Goal: Information Seeking & Learning: Learn about a topic

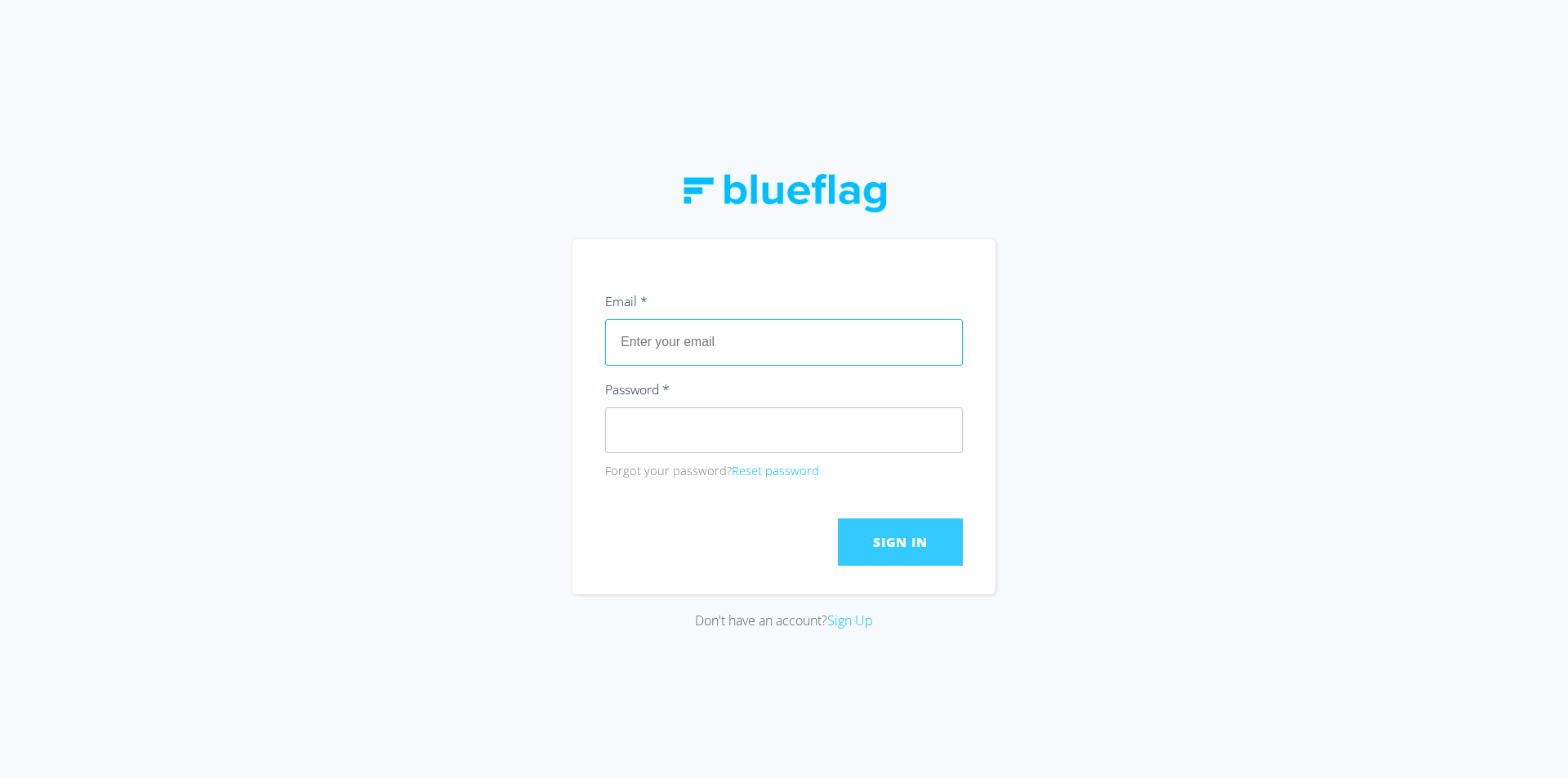
type input "[EMAIL_ADDRESS][DOMAIN_NAME]"
click at [908, 554] on button "Sign In" at bounding box center [901, 542] width 125 height 48
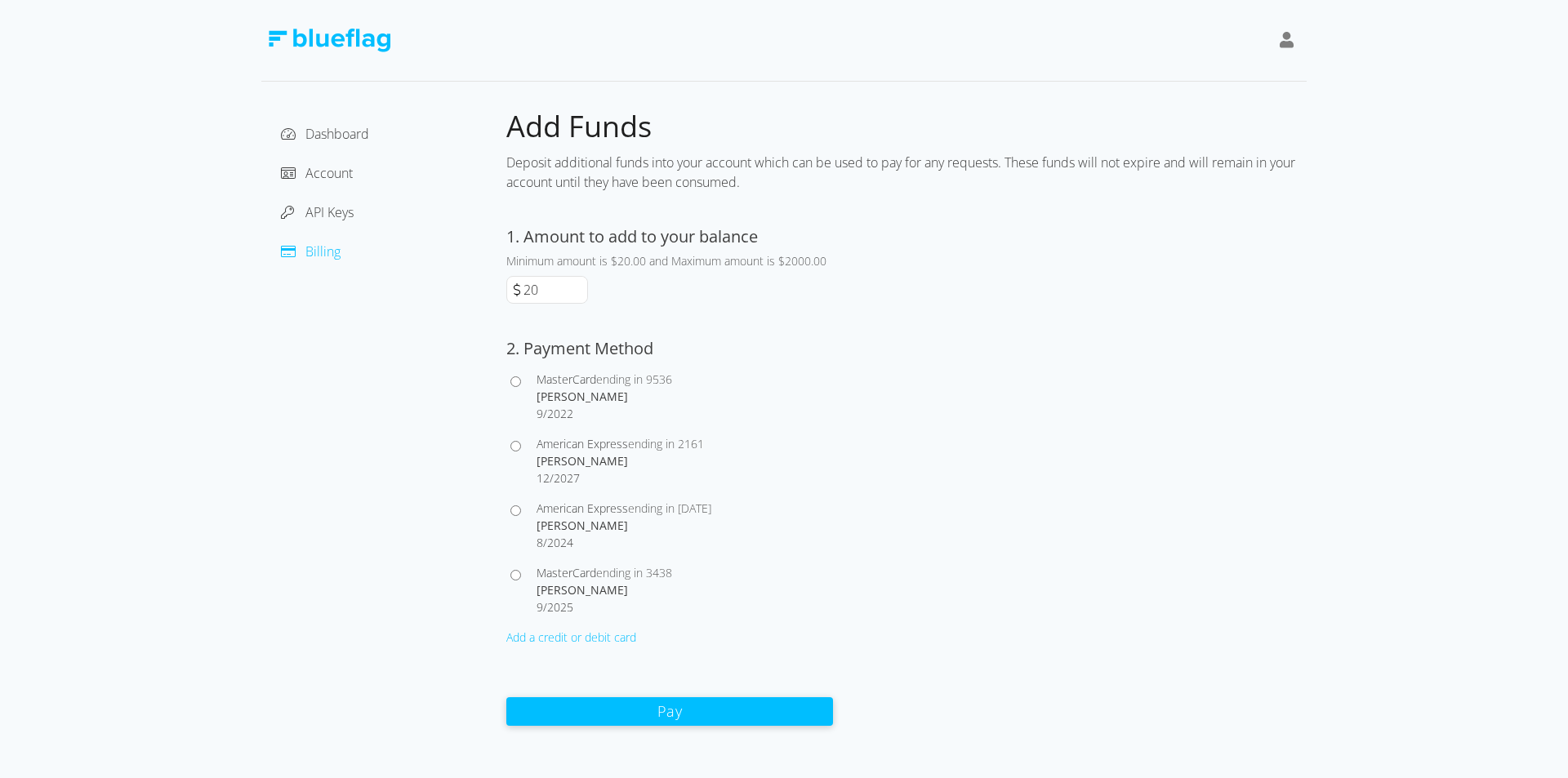
click at [334, 161] on div "Account" at bounding box center [384, 173] width 219 height 26
click at [327, 173] on span "Account" at bounding box center [329, 173] width 48 height 18
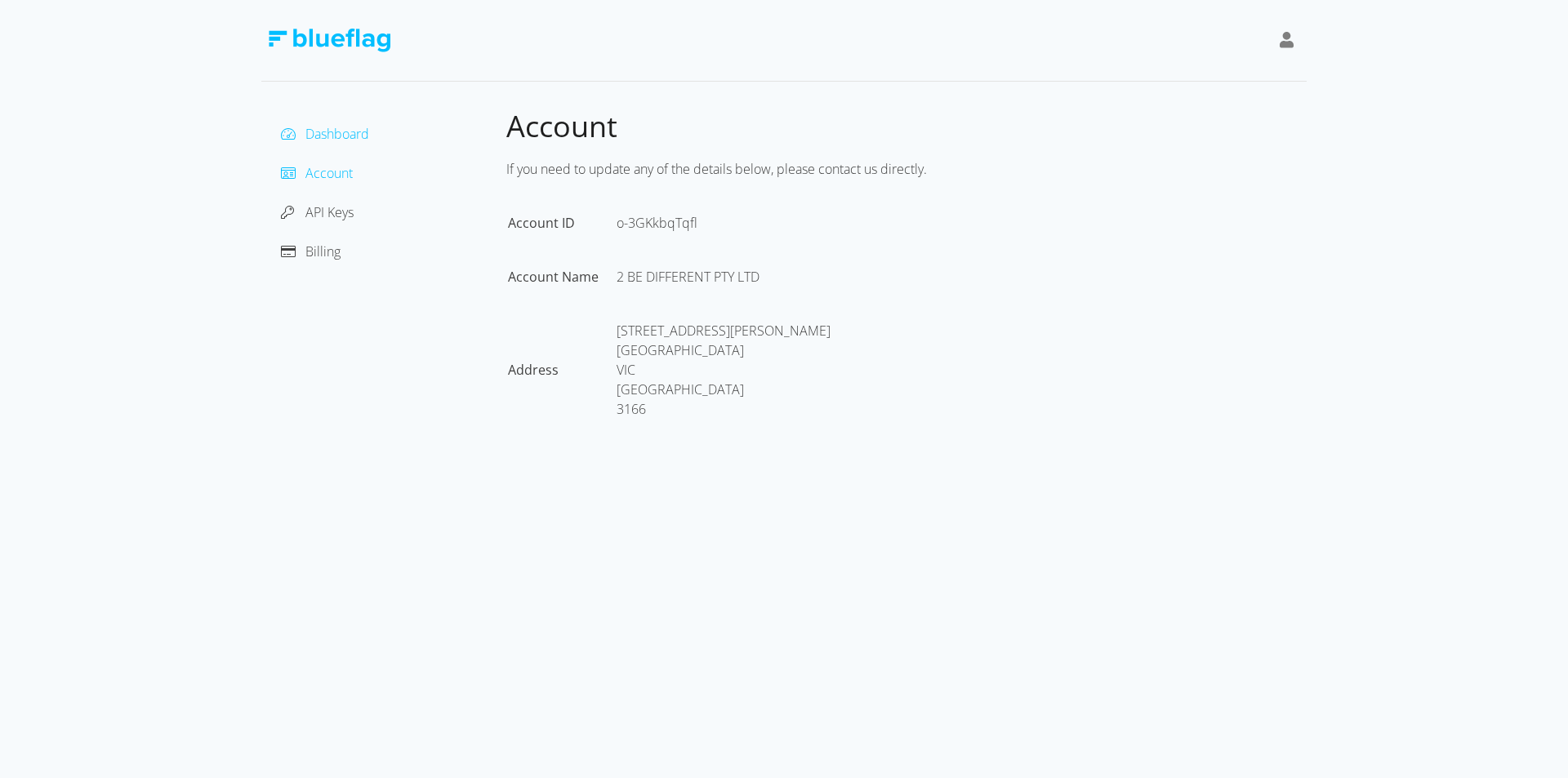
click at [336, 141] on span "Dashboard" at bounding box center [337, 134] width 63 height 18
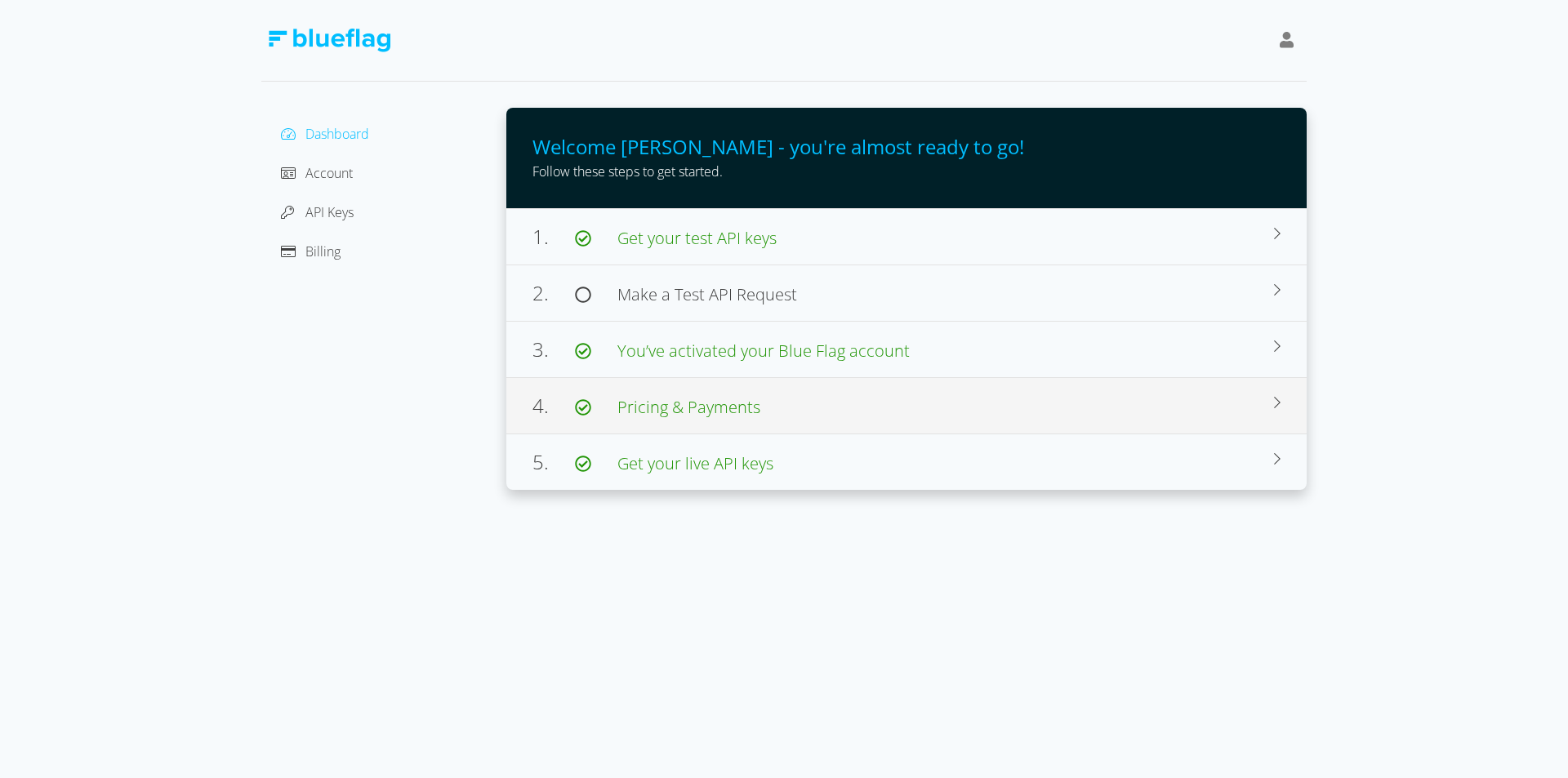
click at [1278, 401] on icon at bounding box center [1277, 402] width 7 height 11
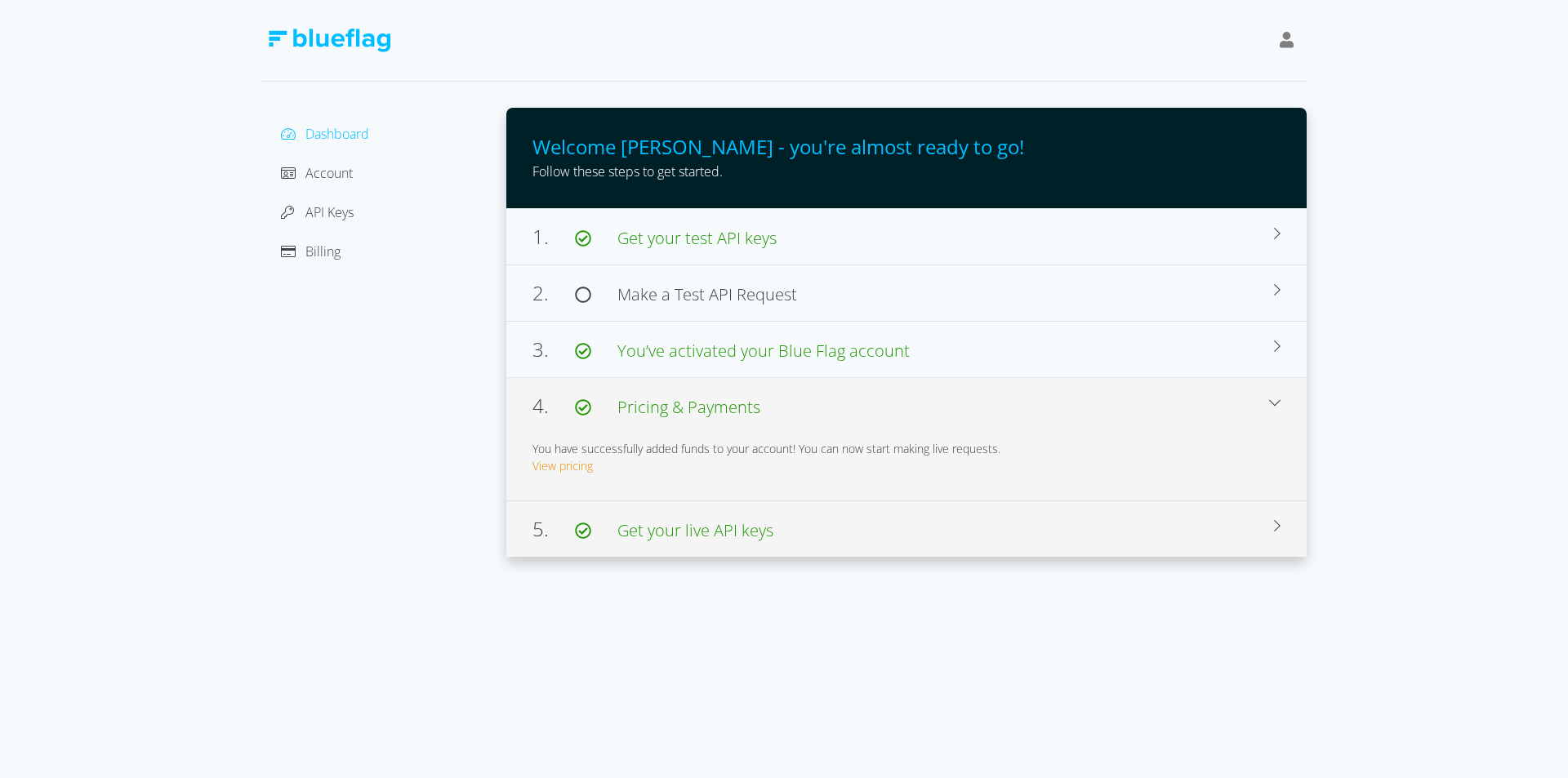
click at [1120, 534] on div "5. Get your live API keys" at bounding box center [903, 529] width 742 height 29
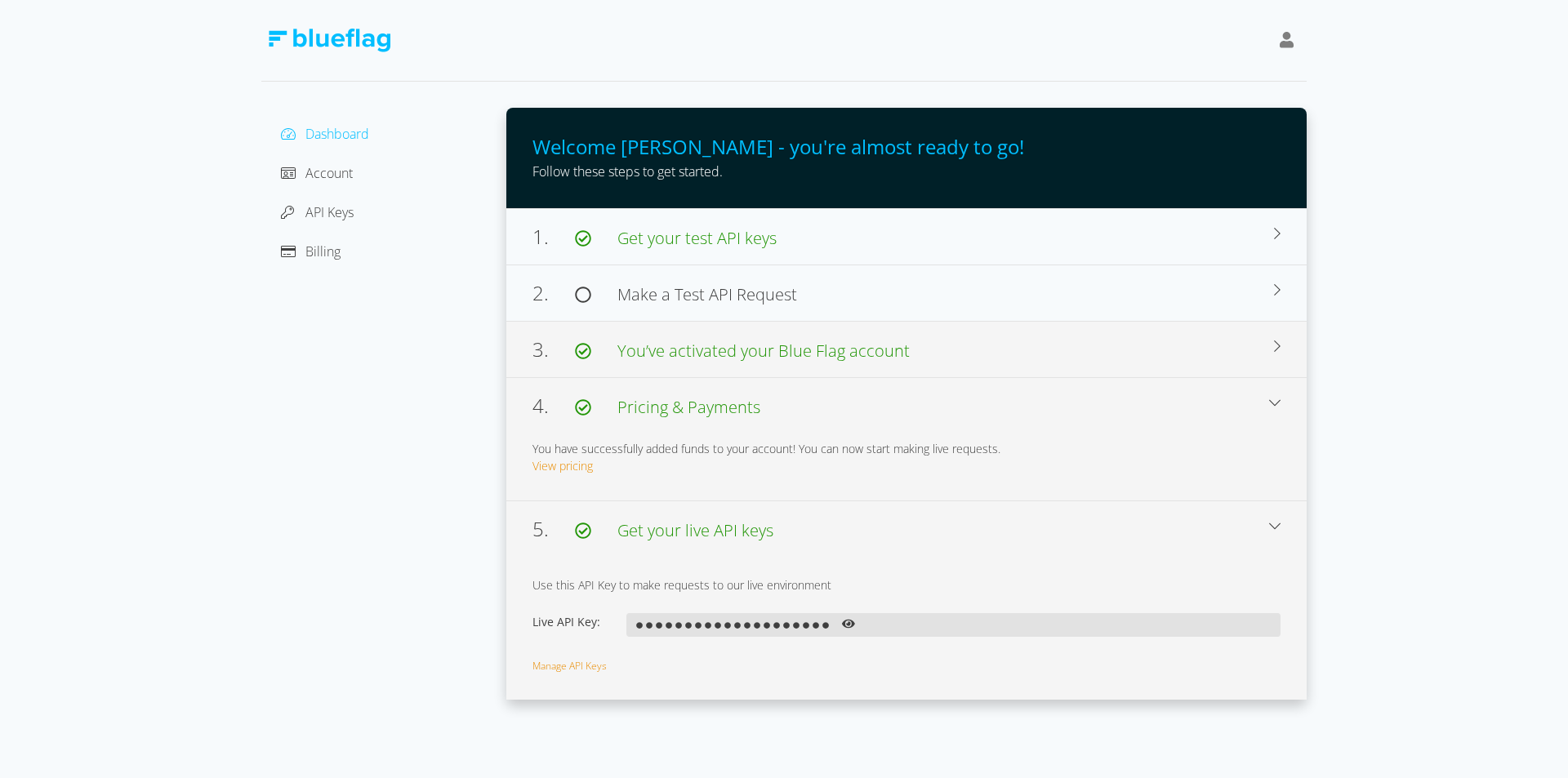
click at [928, 354] on div "3. You’ve activated your Blue Flag account" at bounding box center [903, 350] width 742 height 29
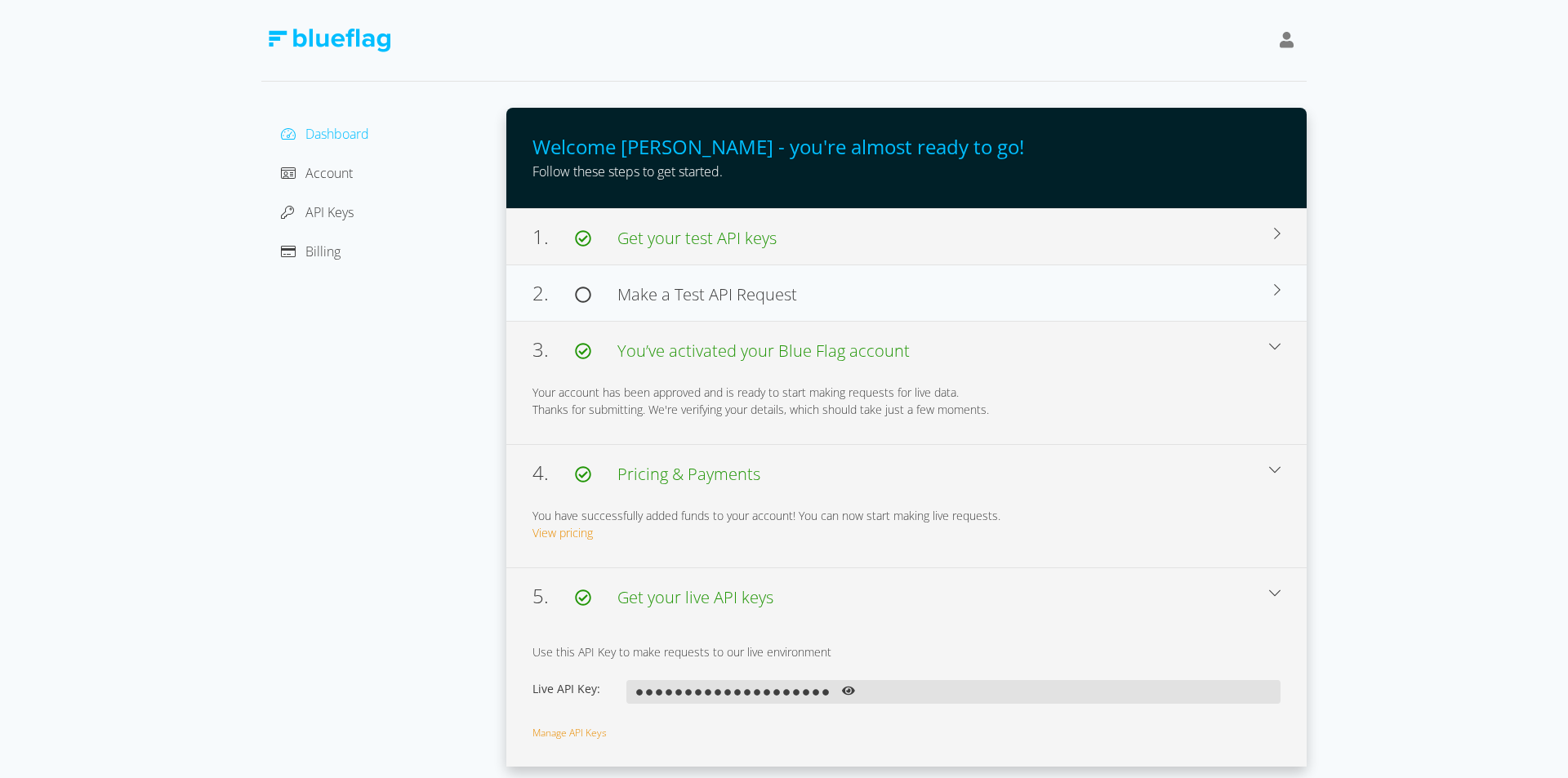
click at [813, 239] on div "1. Get your test API keys" at bounding box center [903, 237] width 742 height 29
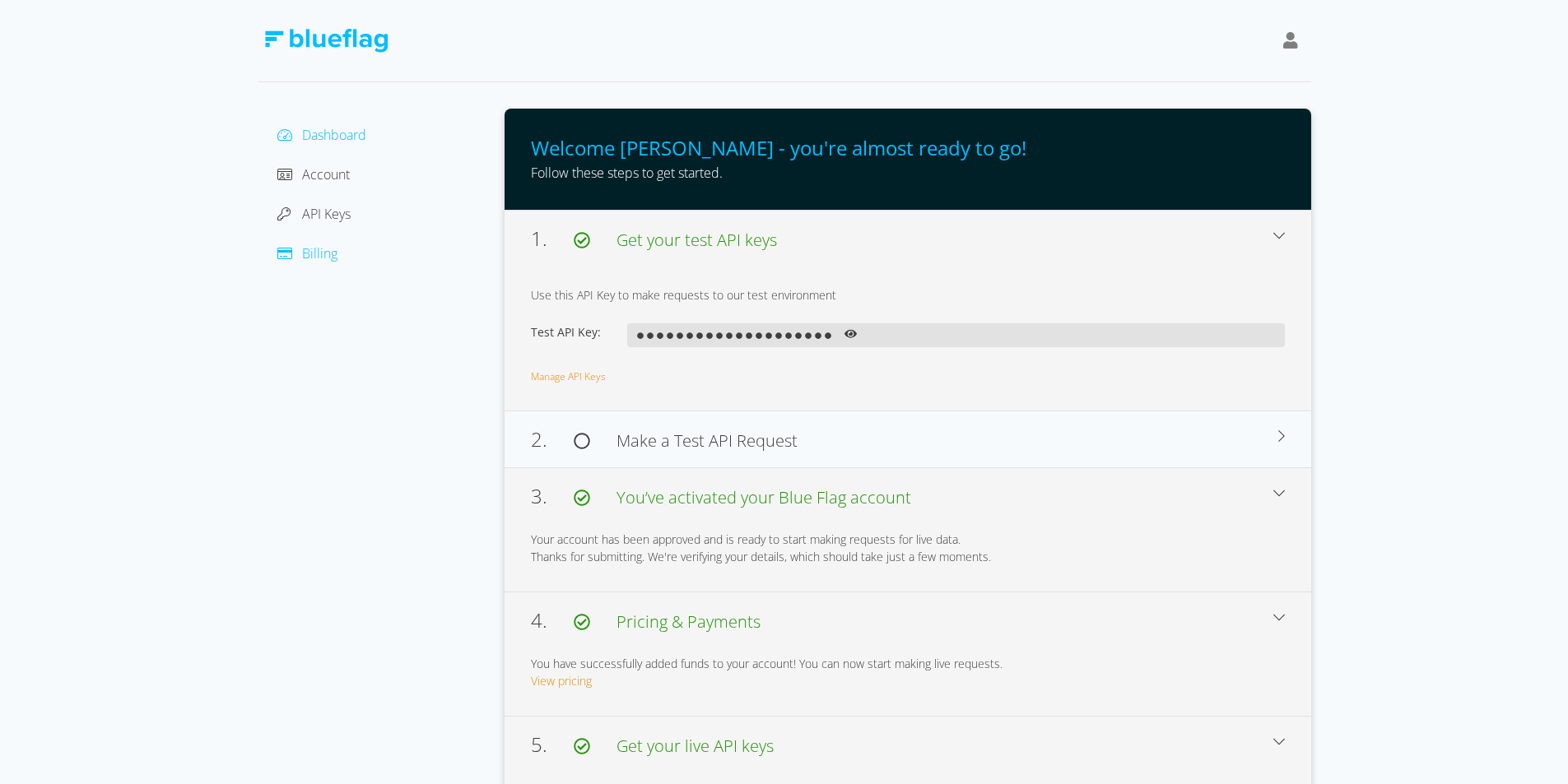
click at [318, 258] on span "Billing" at bounding box center [319, 253] width 35 height 18
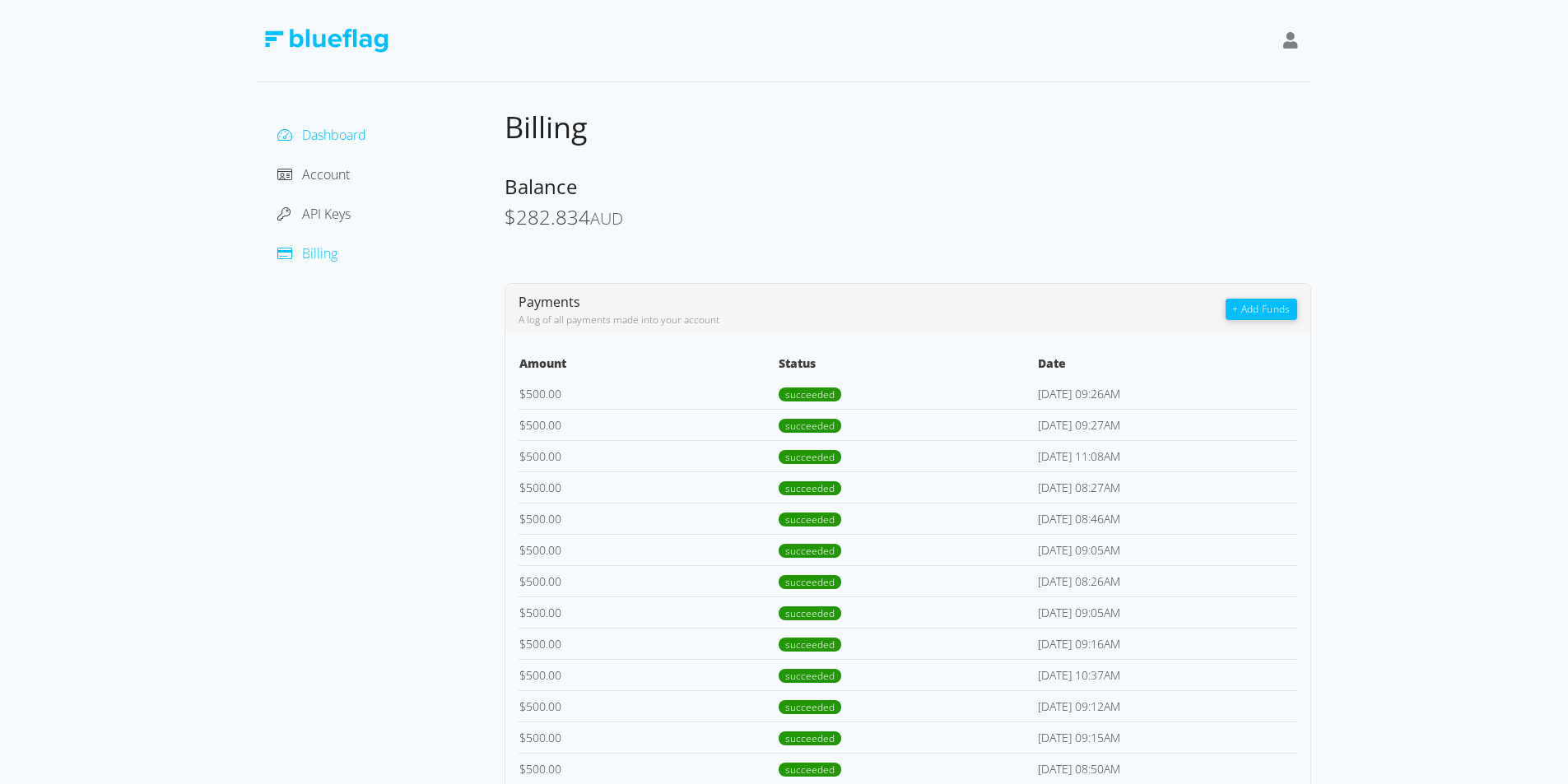
click at [330, 133] on span "Dashboard" at bounding box center [333, 135] width 64 height 18
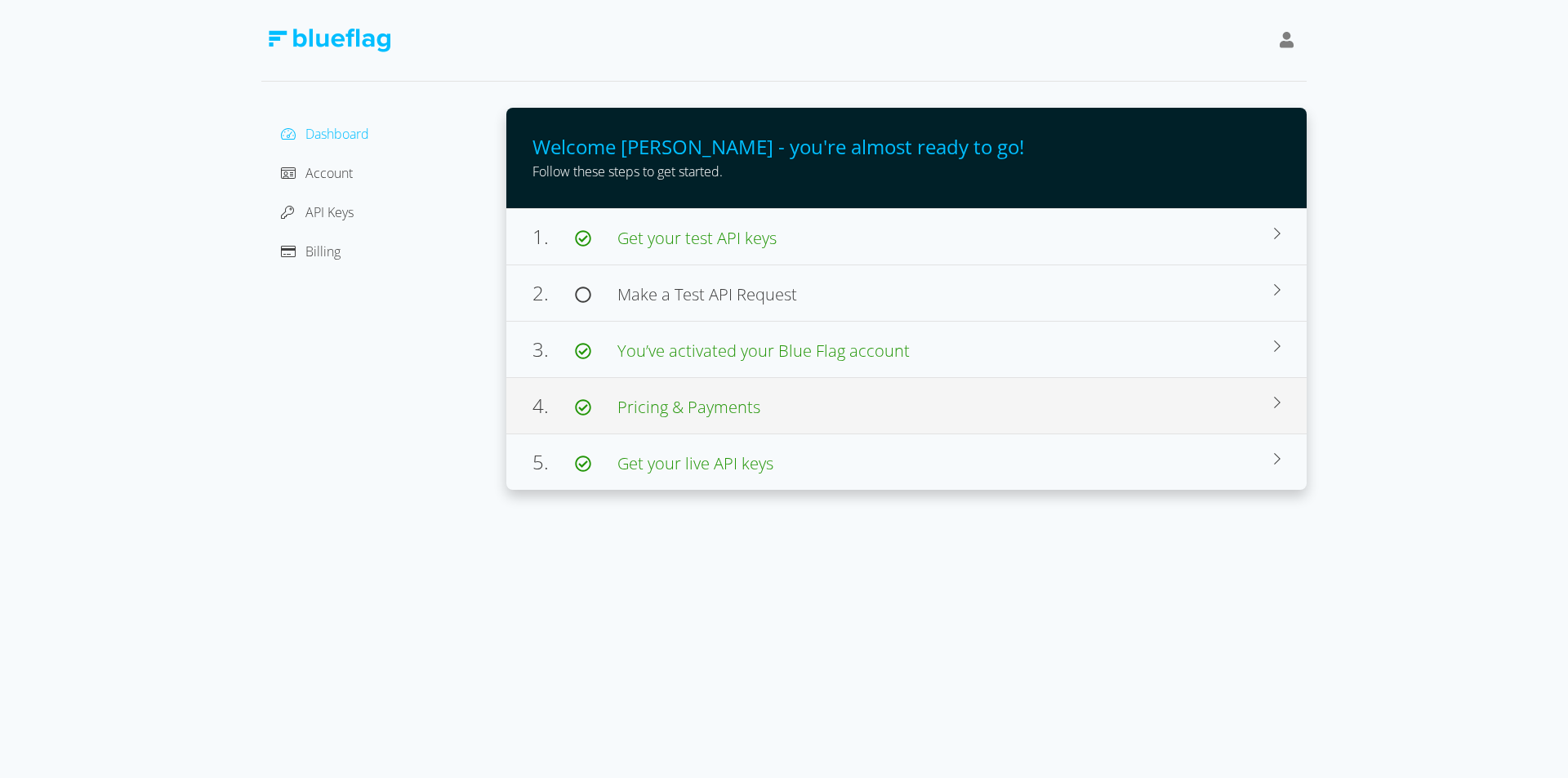
click at [1289, 391] on div "4. Pricing & Payments You have successfully added funds to your account! You ca…" at bounding box center [907, 405] width 800 height 56
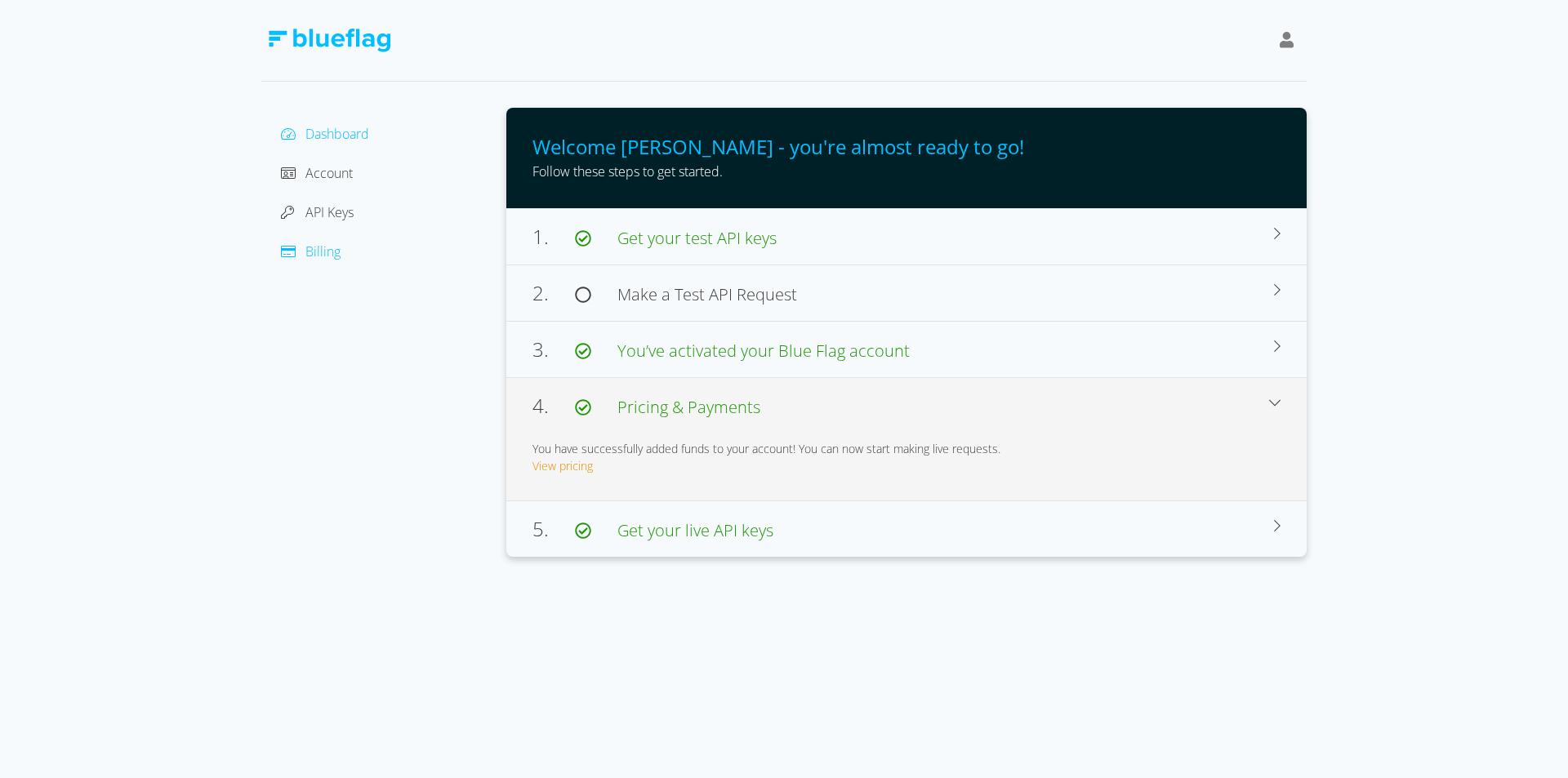
click at [327, 252] on span "Billing" at bounding box center [323, 252] width 35 height 18
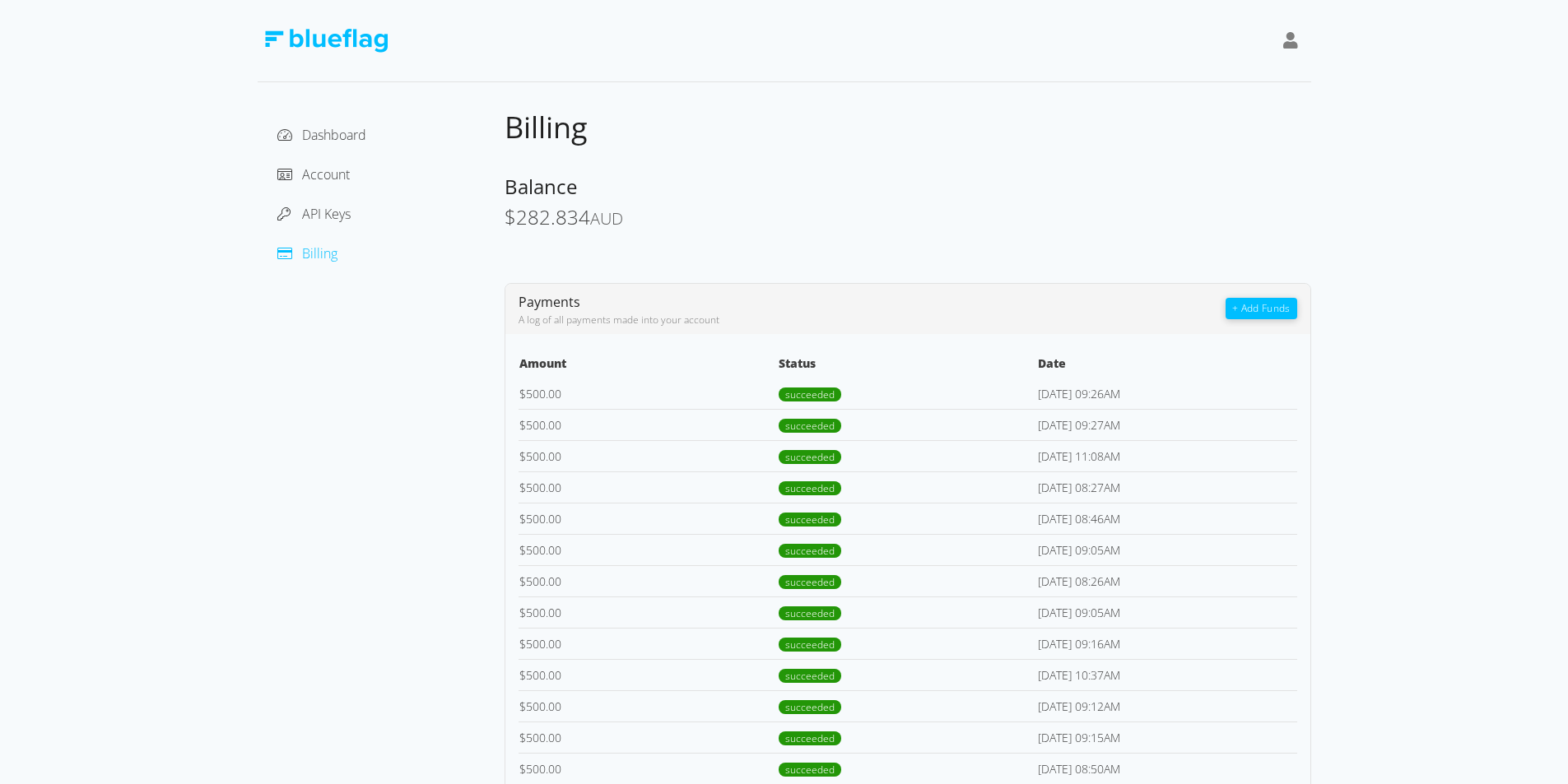
click at [1238, 310] on button "+ Add Funds" at bounding box center [1261, 309] width 71 height 21
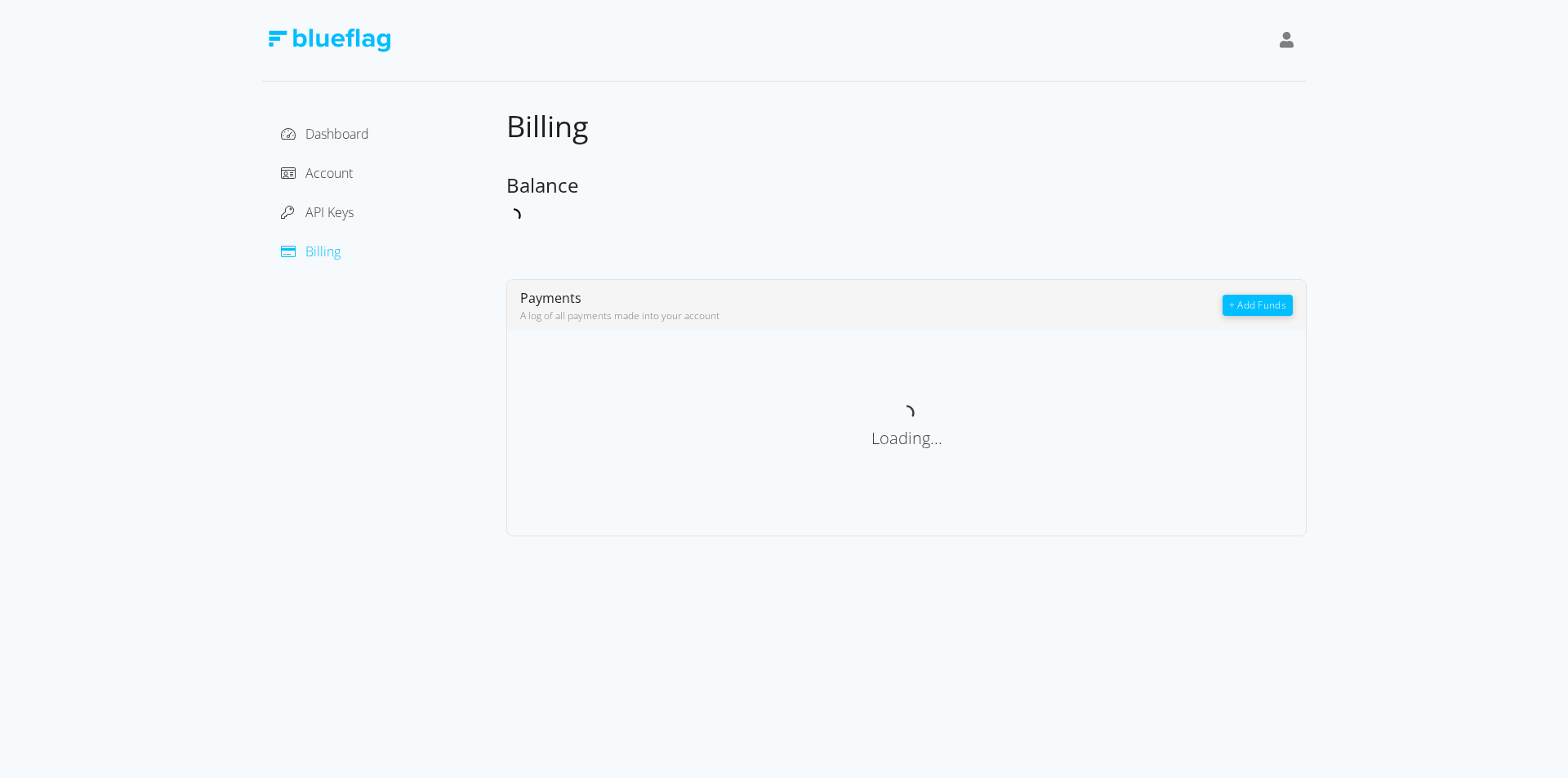
click at [292, 35] on img at bounding box center [329, 40] width 122 height 23
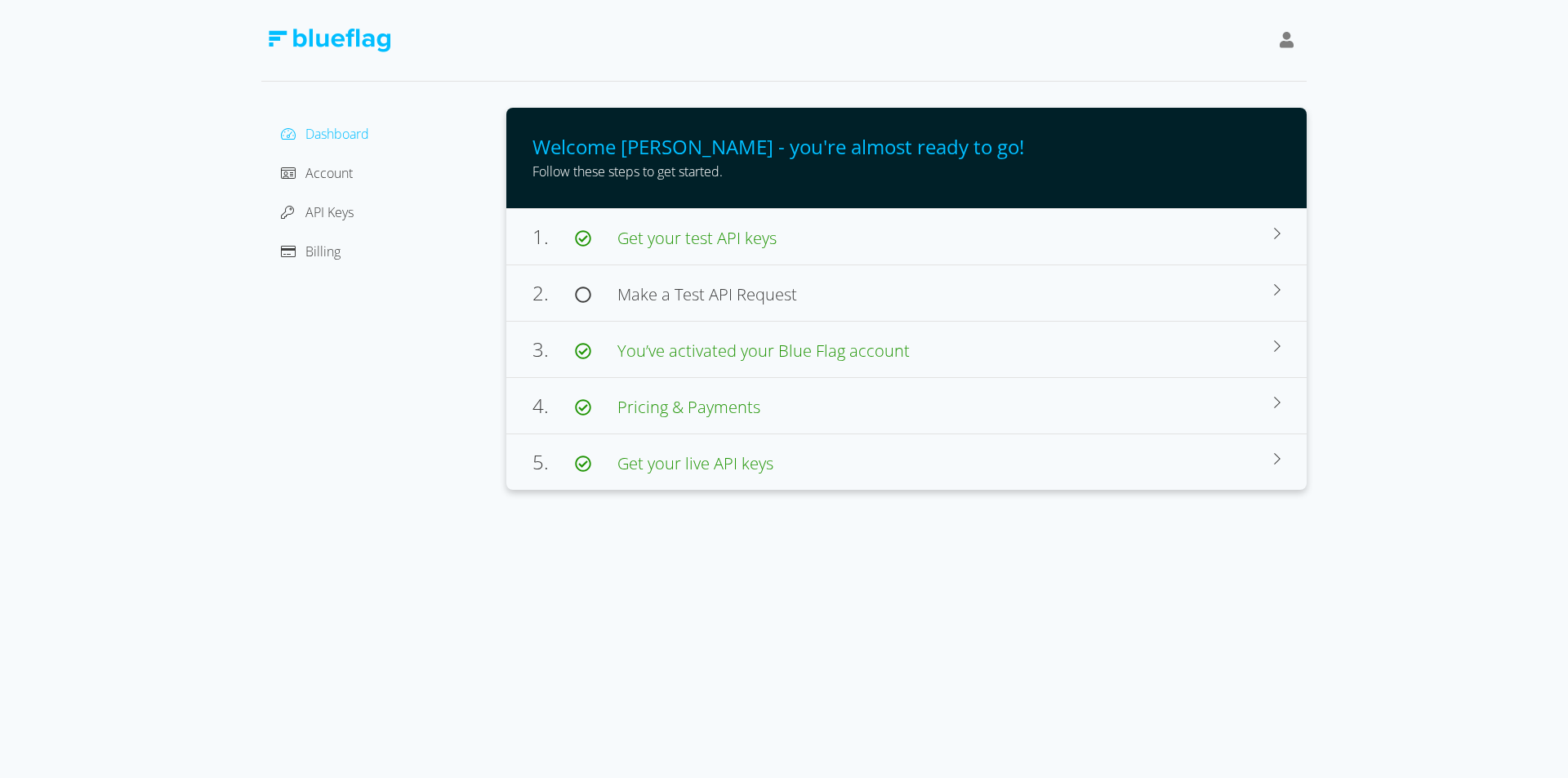
click at [276, 36] on img at bounding box center [329, 40] width 122 height 23
click at [339, 382] on div "Dashboard Account API Keys Billing" at bounding box center [384, 298] width 245 height 382
click at [315, 258] on span "Billing" at bounding box center [323, 252] width 35 height 18
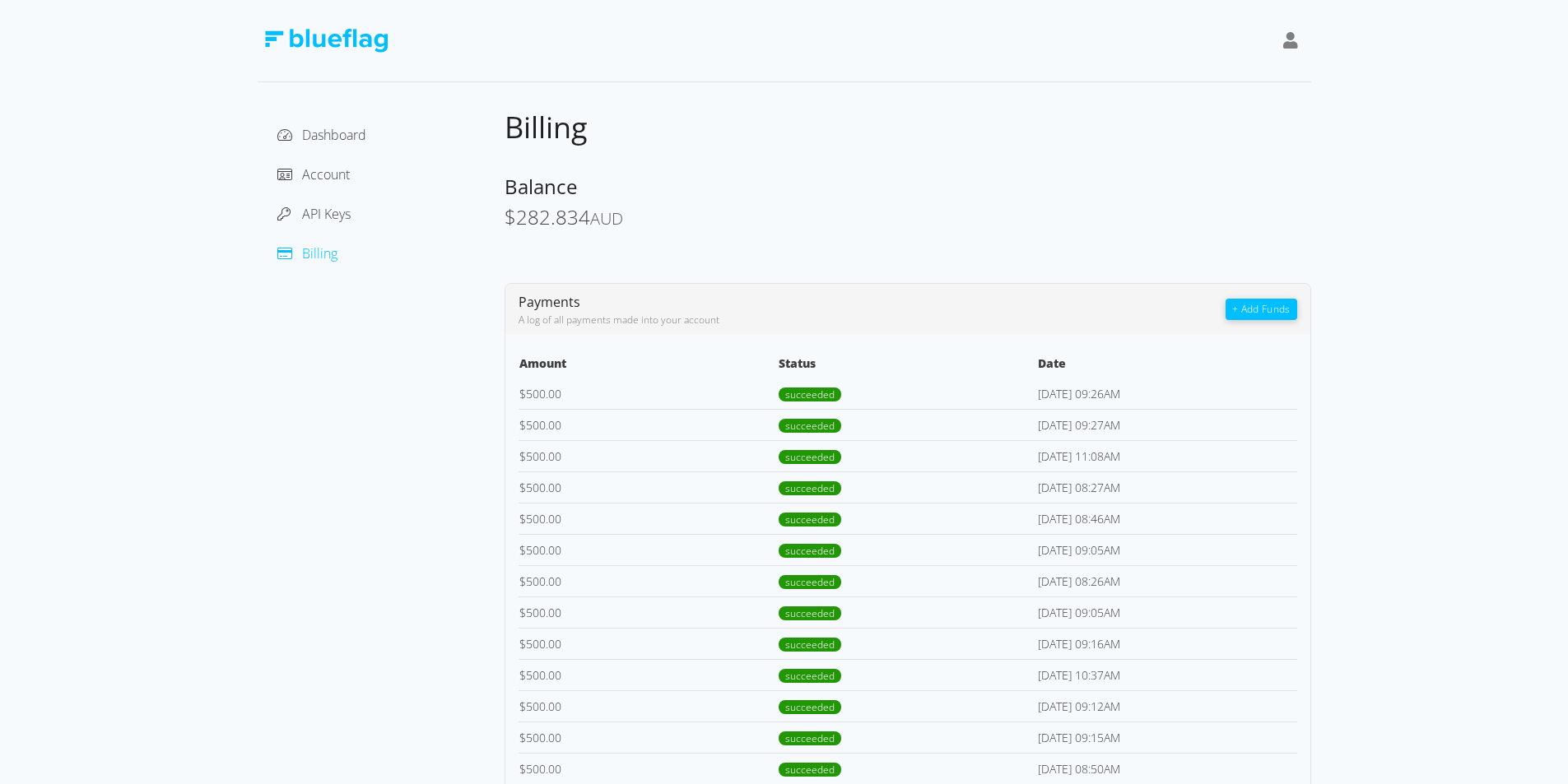
click at [1136, 397] on td "[DATE] 09:26AM" at bounding box center [1167, 394] width 260 height 31
click at [538, 392] on td "$ 500.00" at bounding box center [648, 394] width 260 height 31
drag, startPoint x: 530, startPoint y: 392, endPoint x: 697, endPoint y: 378, distance: 167.6
click at [530, 392] on td "$ 500.00" at bounding box center [648, 394] width 260 height 31
click at [808, 390] on span "succeeded" at bounding box center [810, 394] width 63 height 14
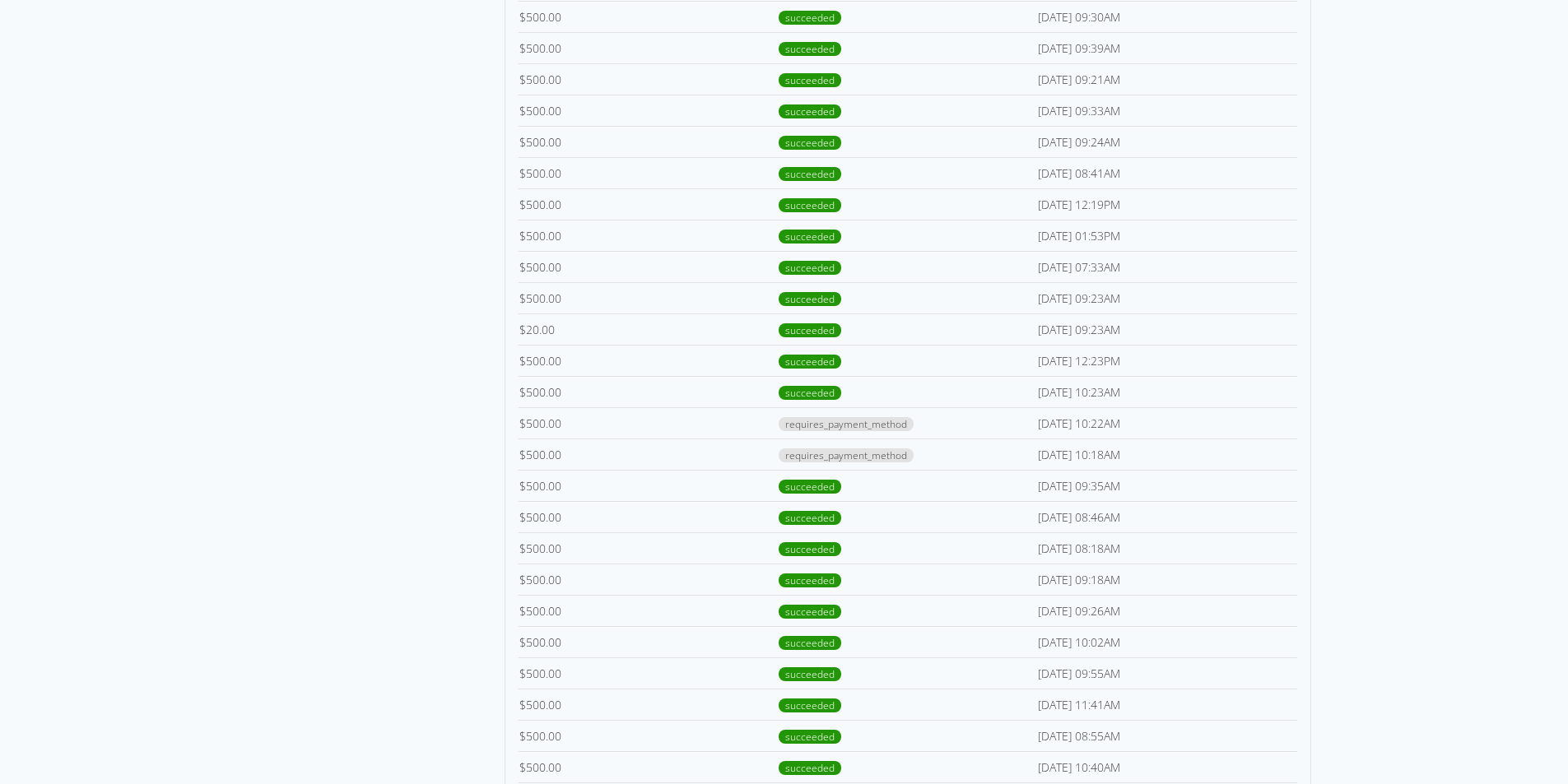
scroll to position [2201, 0]
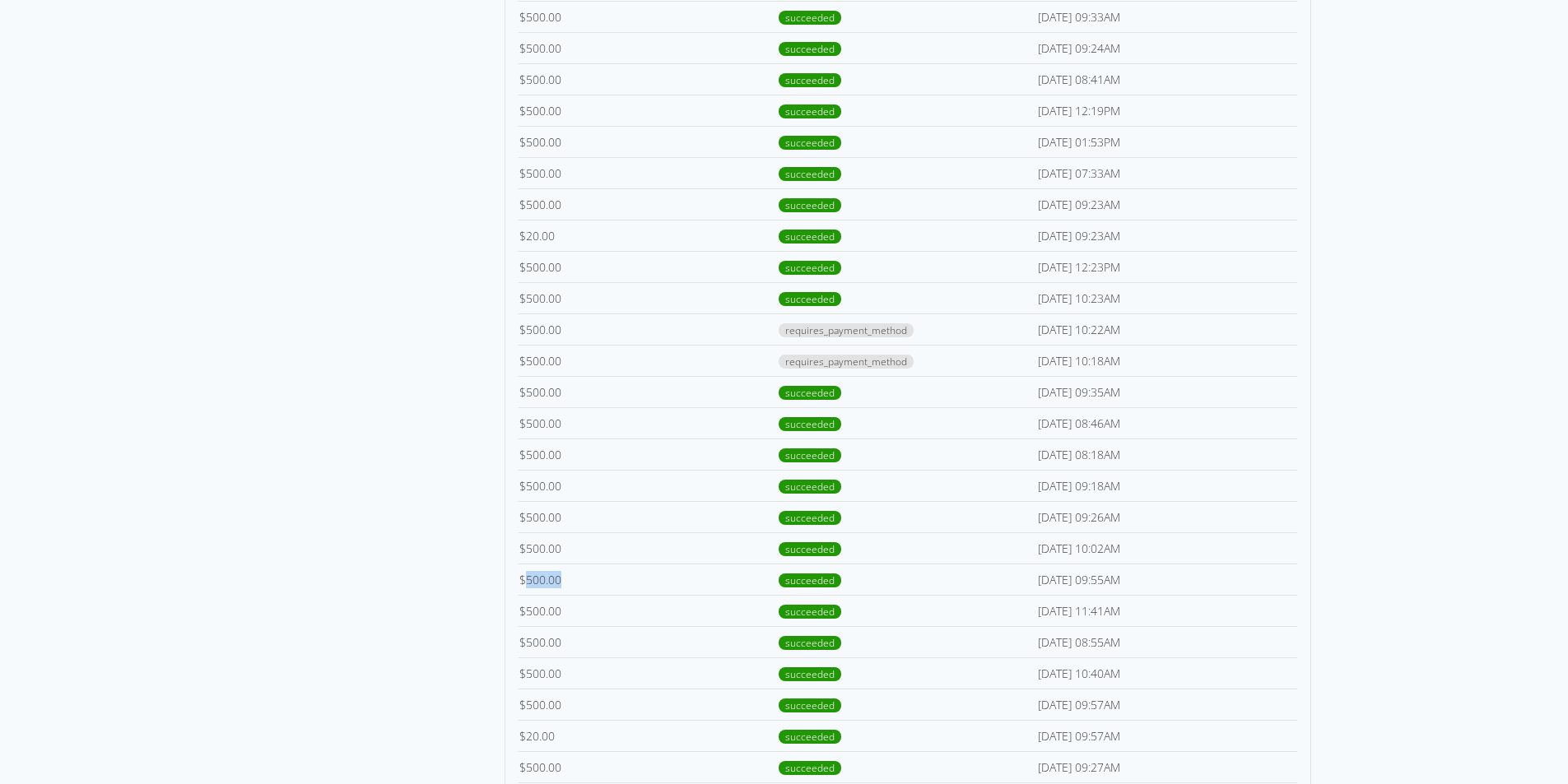
click at [540, 570] on td "$ 500.00" at bounding box center [648, 579] width 260 height 31
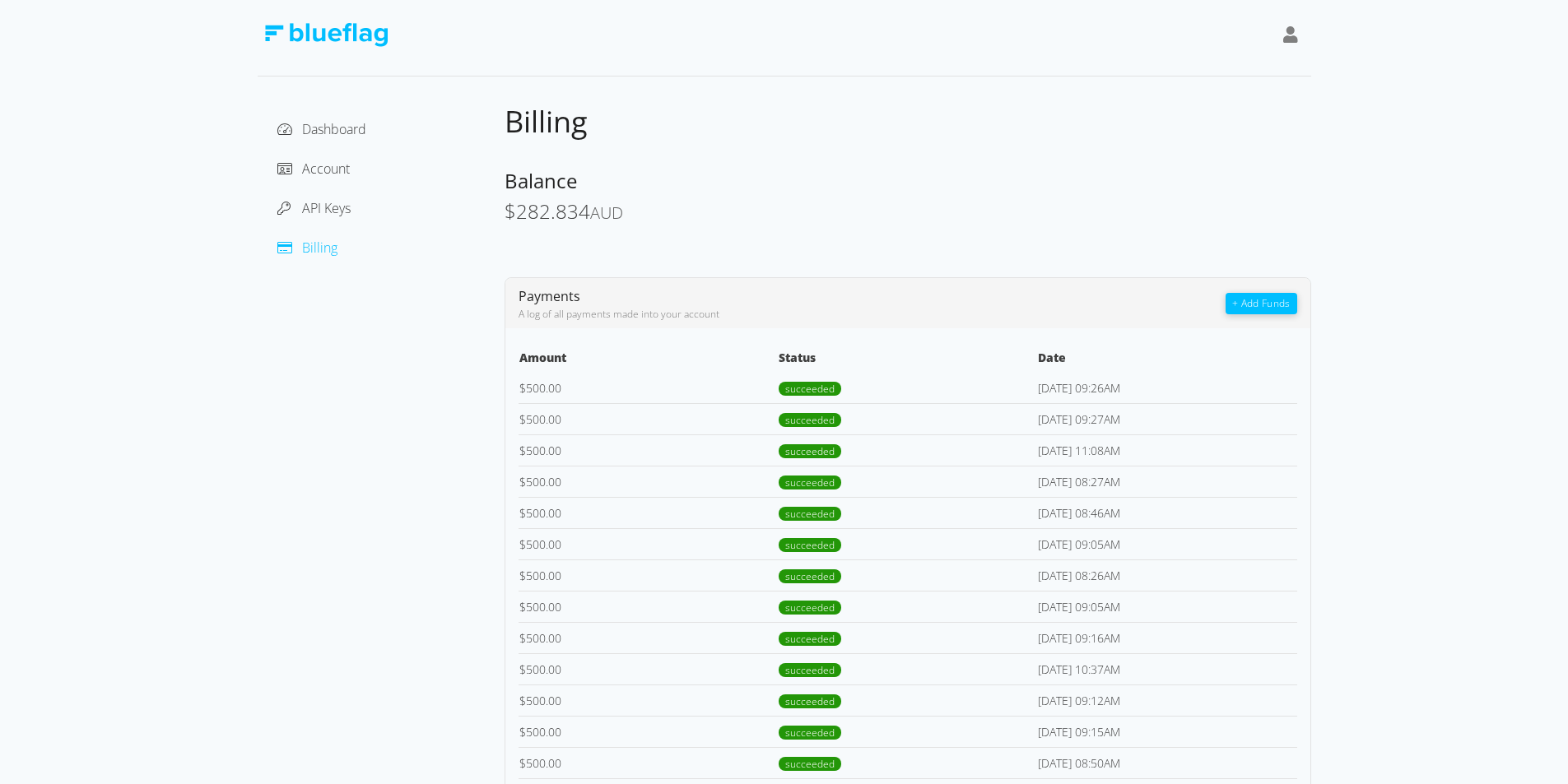
scroll to position [0, 0]
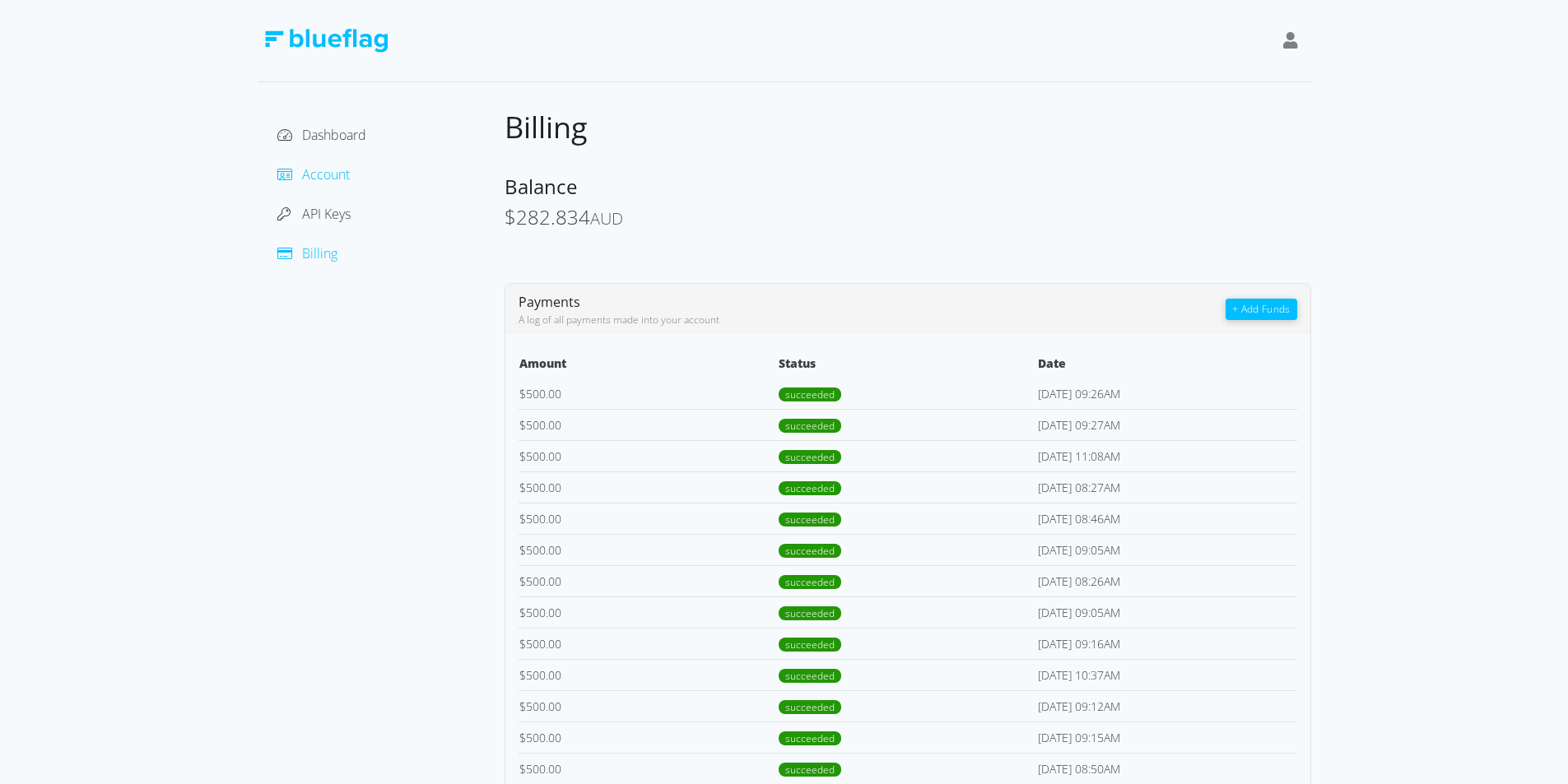
click at [312, 170] on span "Account" at bounding box center [325, 174] width 48 height 18
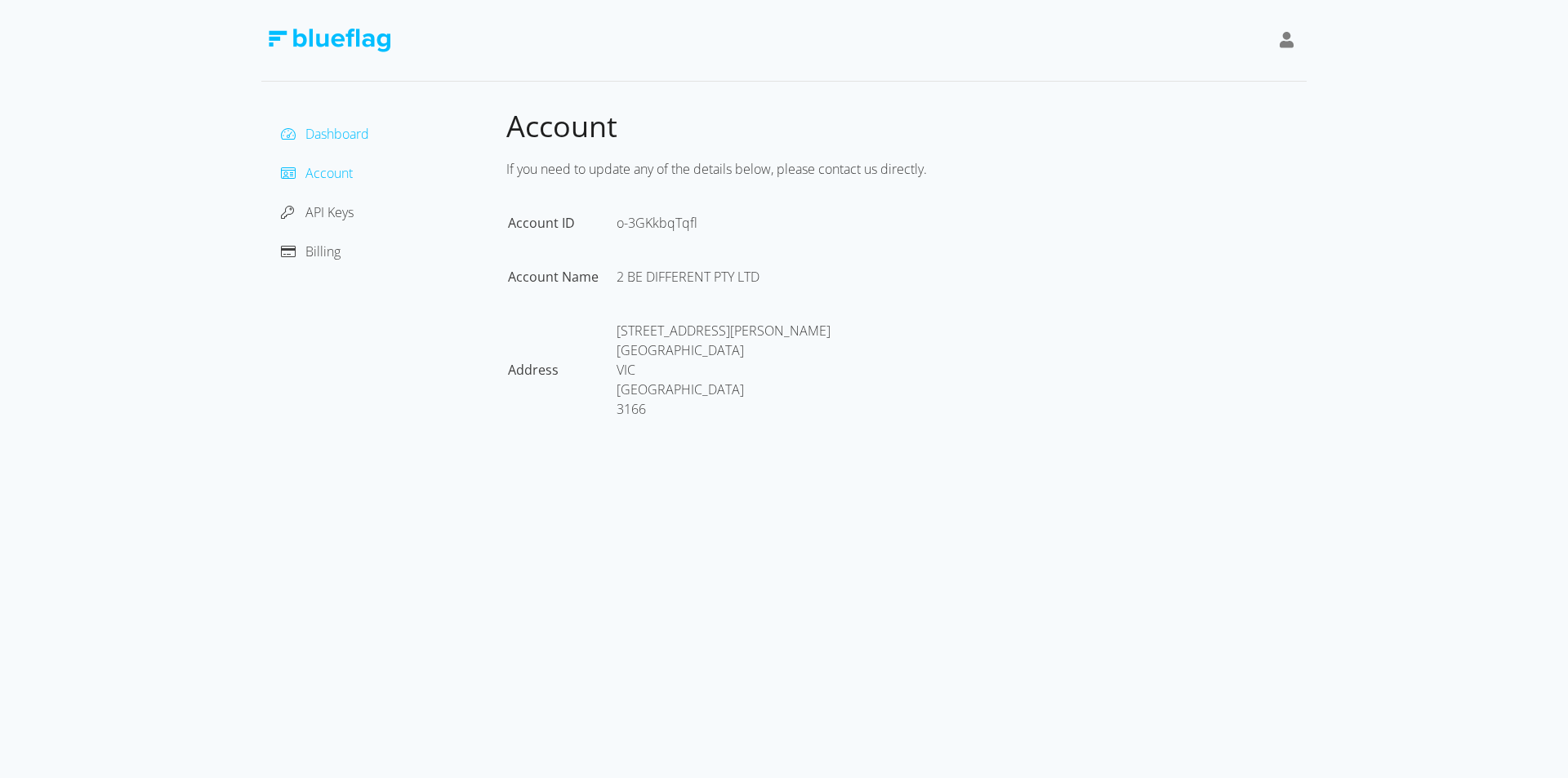
click at [310, 129] on span "Dashboard" at bounding box center [337, 134] width 63 height 18
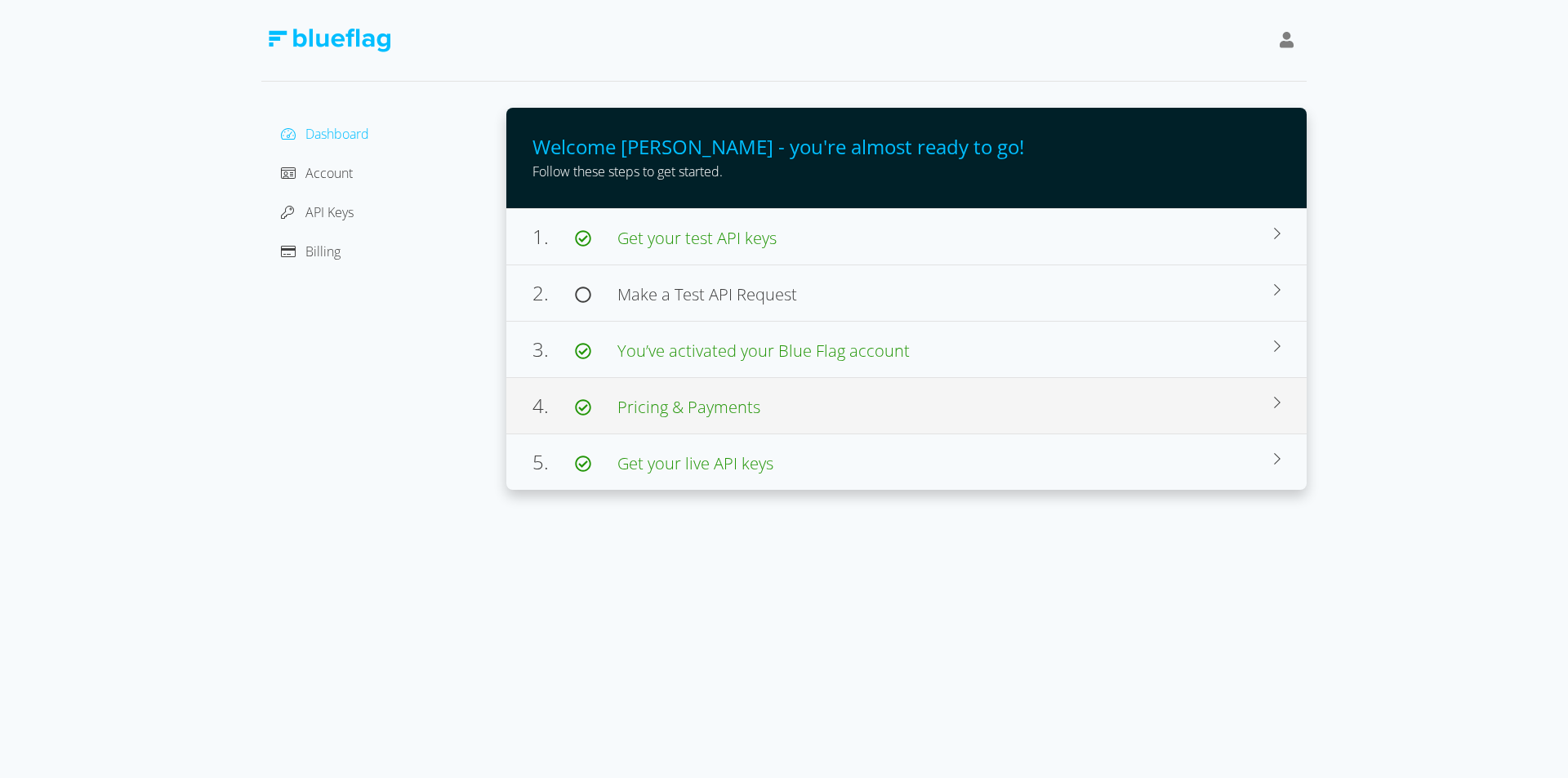
click at [728, 407] on span "Pricing & Payments" at bounding box center [689, 407] width 143 height 22
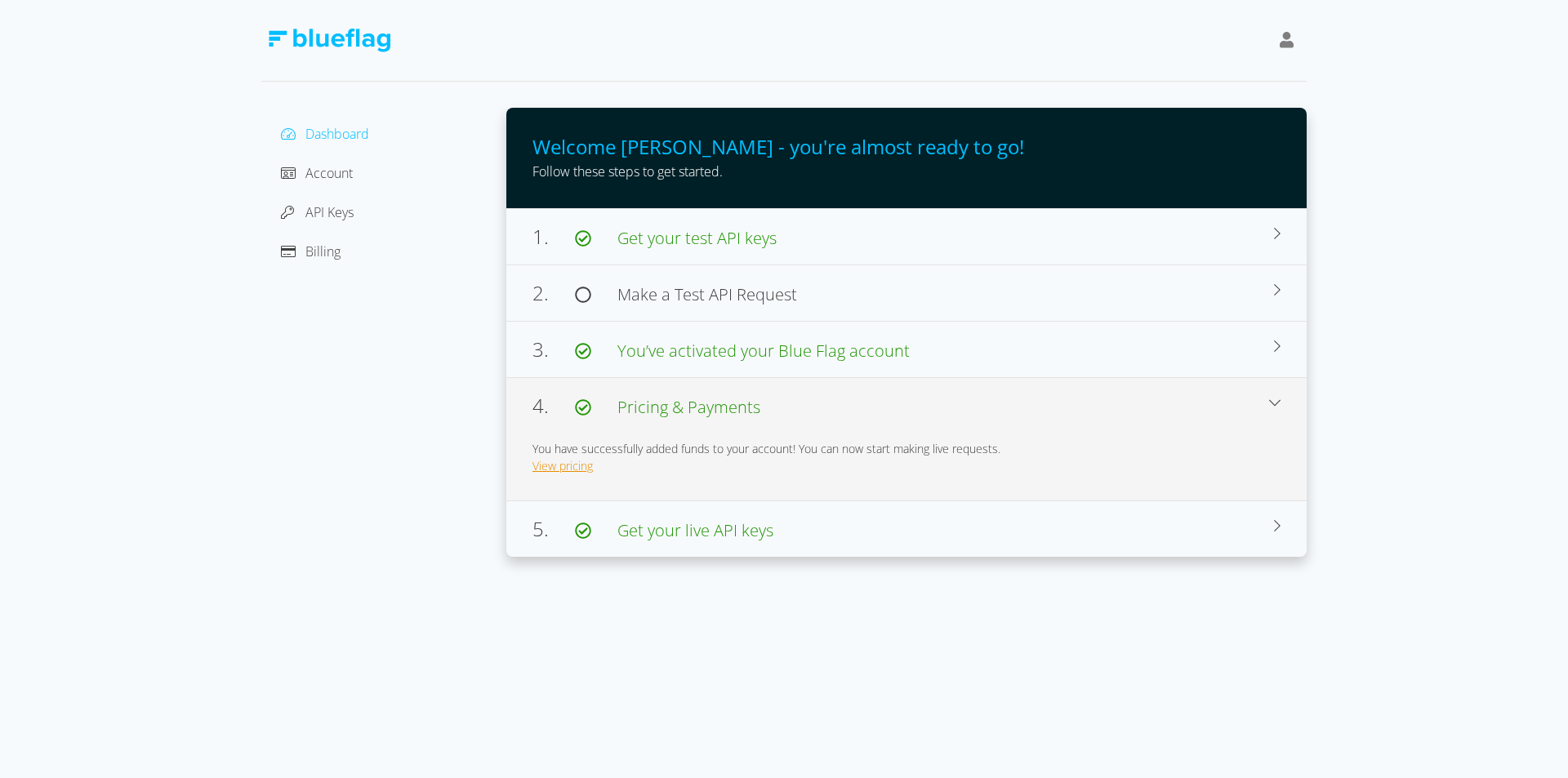
click at [576, 467] on link "View pricing" at bounding box center [563, 466] width 61 height 16
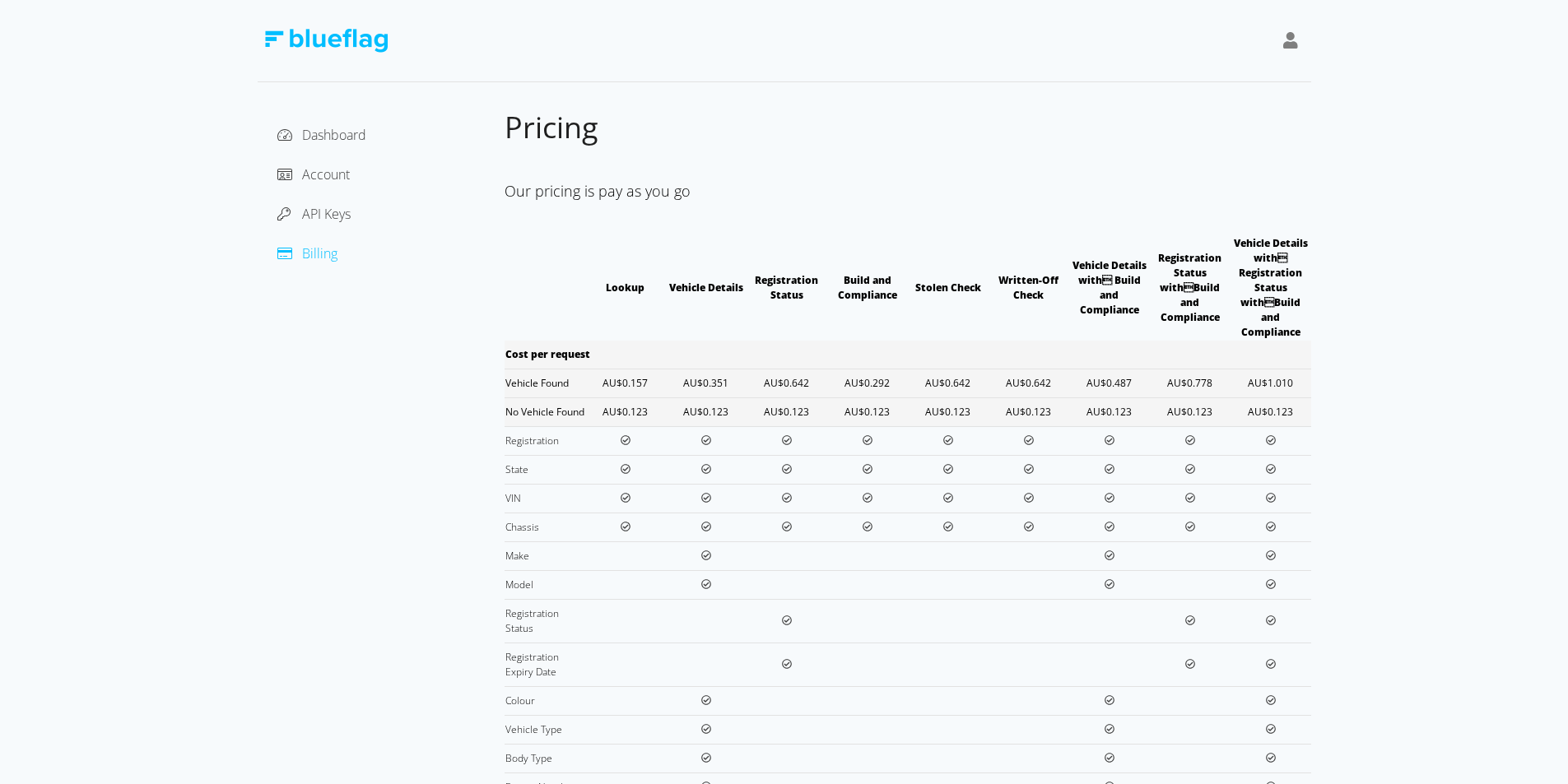
click at [1297, 41] on div at bounding box center [1291, 40] width 28 height 38
click at [332, 173] on span "Account" at bounding box center [325, 174] width 48 height 18
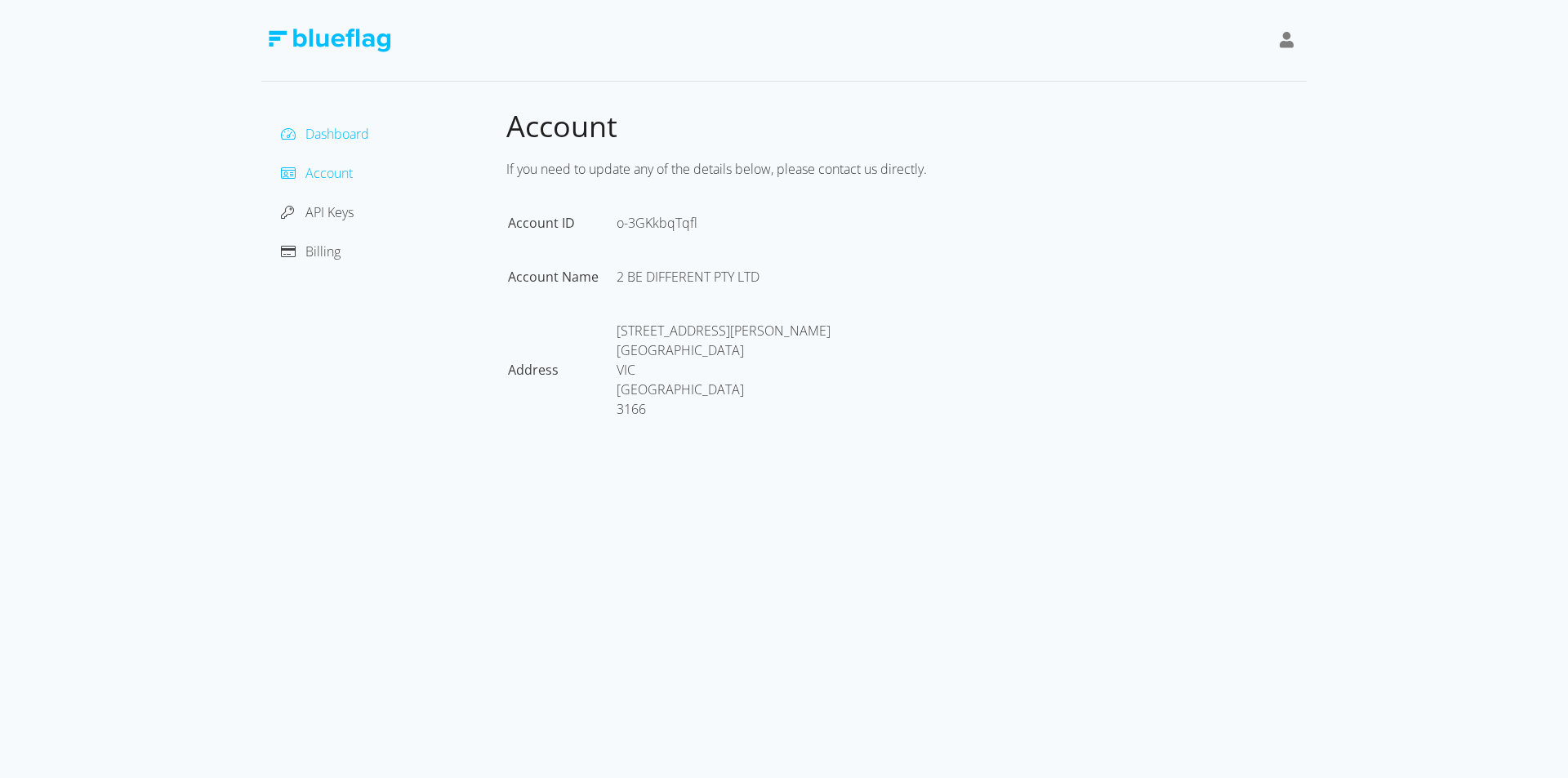
click at [315, 127] on span "Dashboard" at bounding box center [337, 134] width 63 height 18
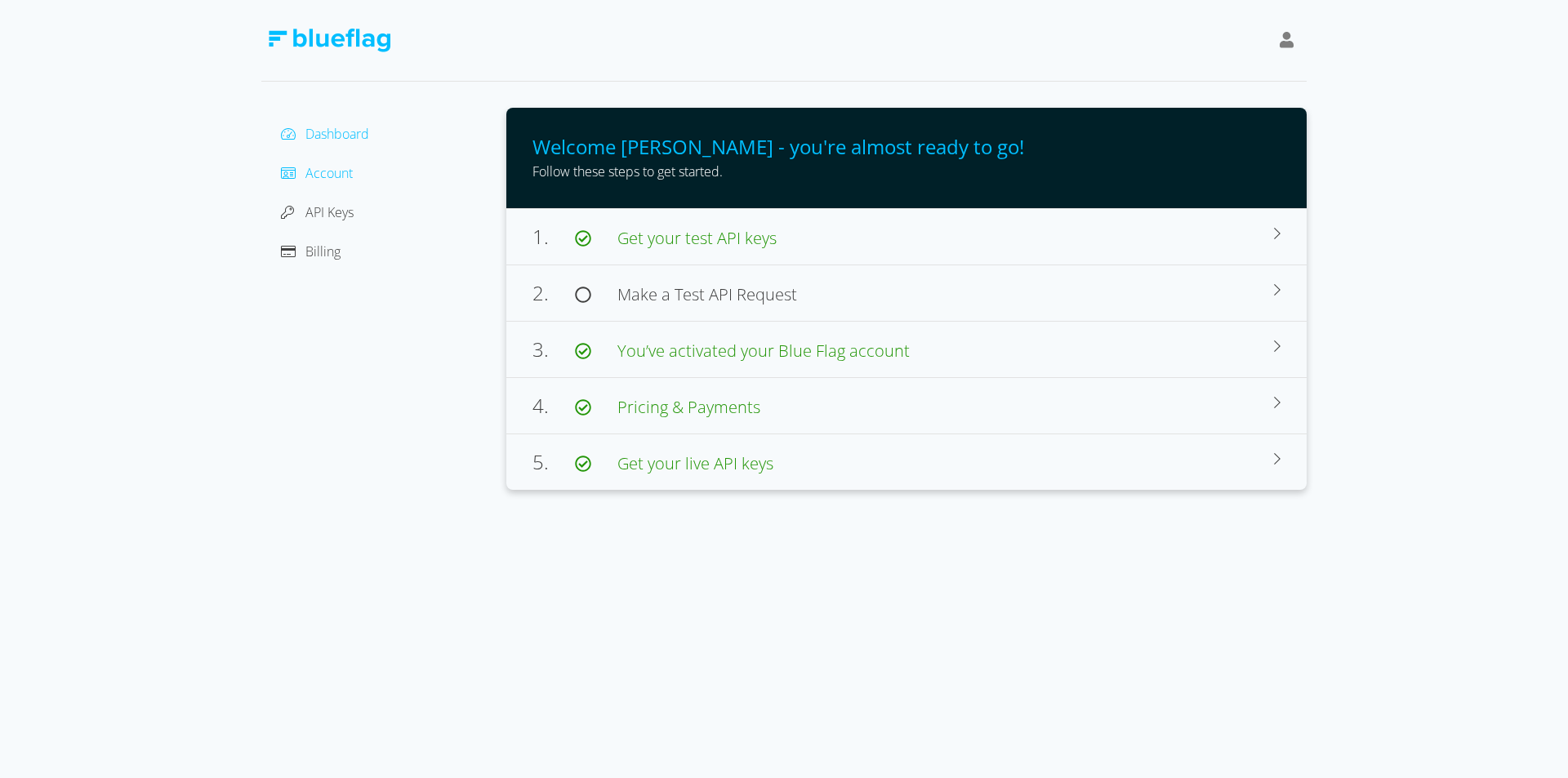
click at [324, 173] on span "Account" at bounding box center [329, 173] width 48 height 18
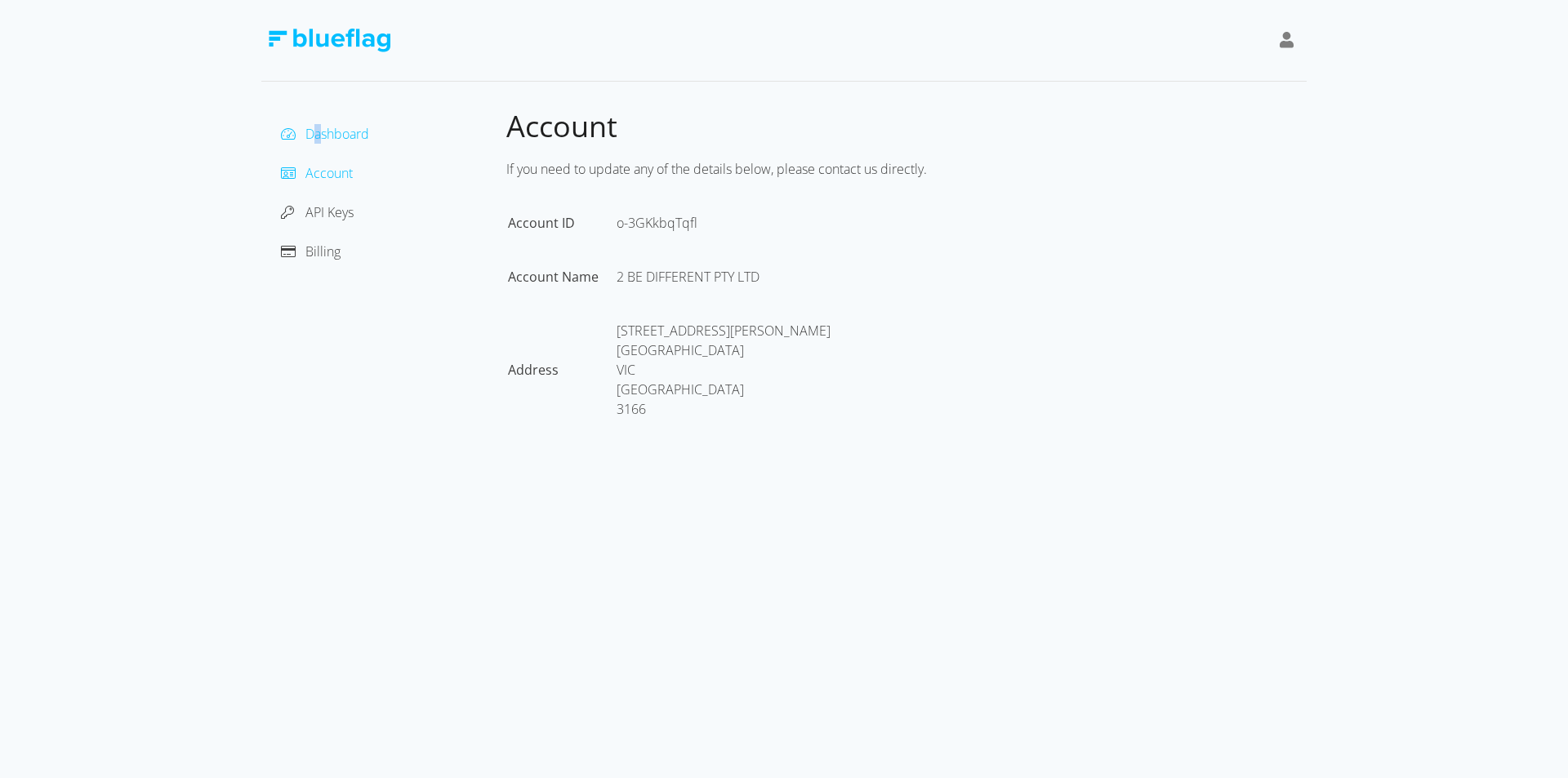
click at [315, 141] on div "Dashboard" at bounding box center [384, 134] width 219 height 26
click at [319, 130] on span "Dashboard" at bounding box center [337, 134] width 63 height 18
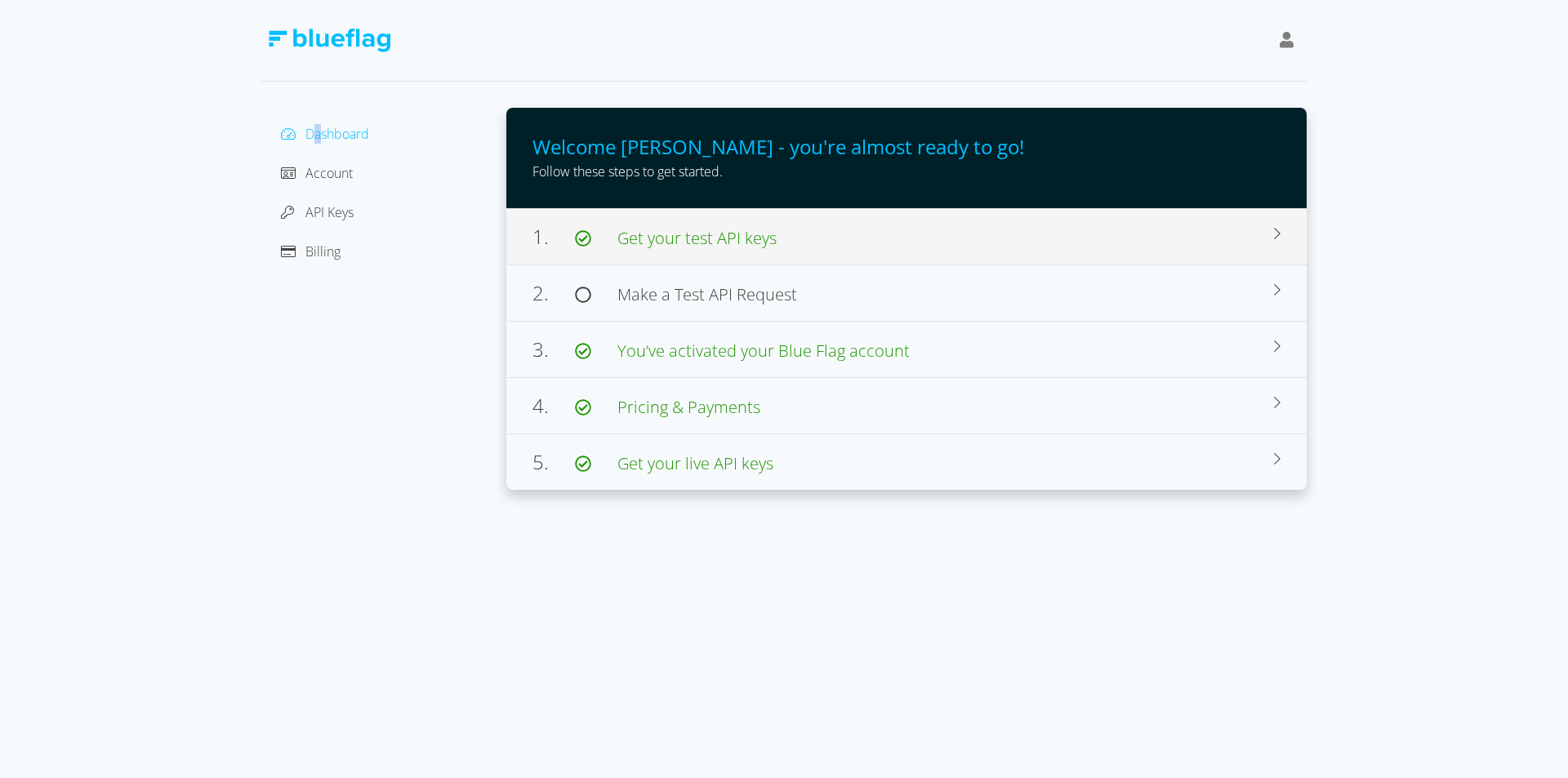
click at [1106, 252] on div "1. Get your test API keys Use this API Key to make requests to our test environ…" at bounding box center [907, 236] width 800 height 56
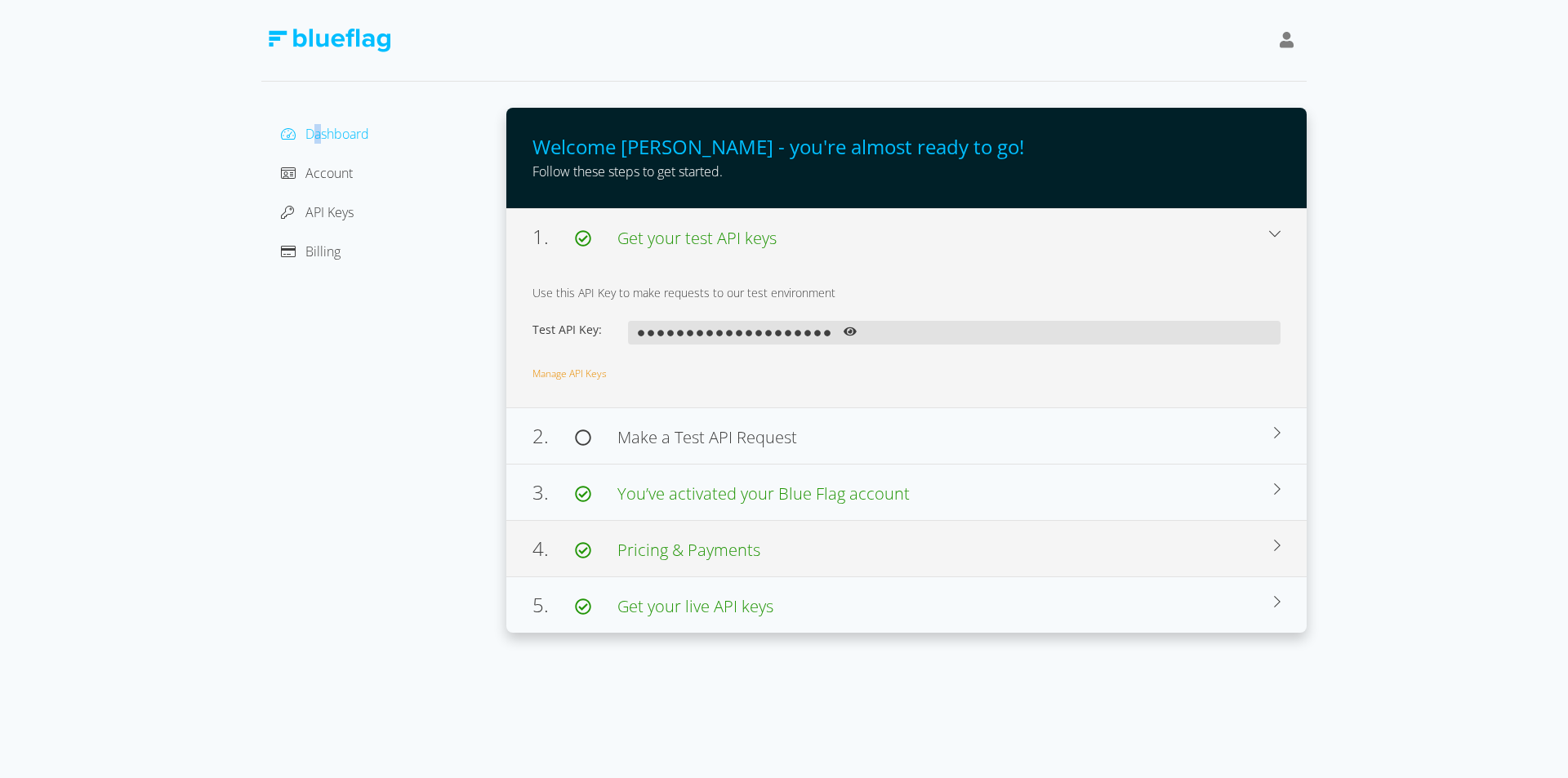
click at [1043, 552] on div "4. Pricing & Payments" at bounding box center [903, 549] width 742 height 29
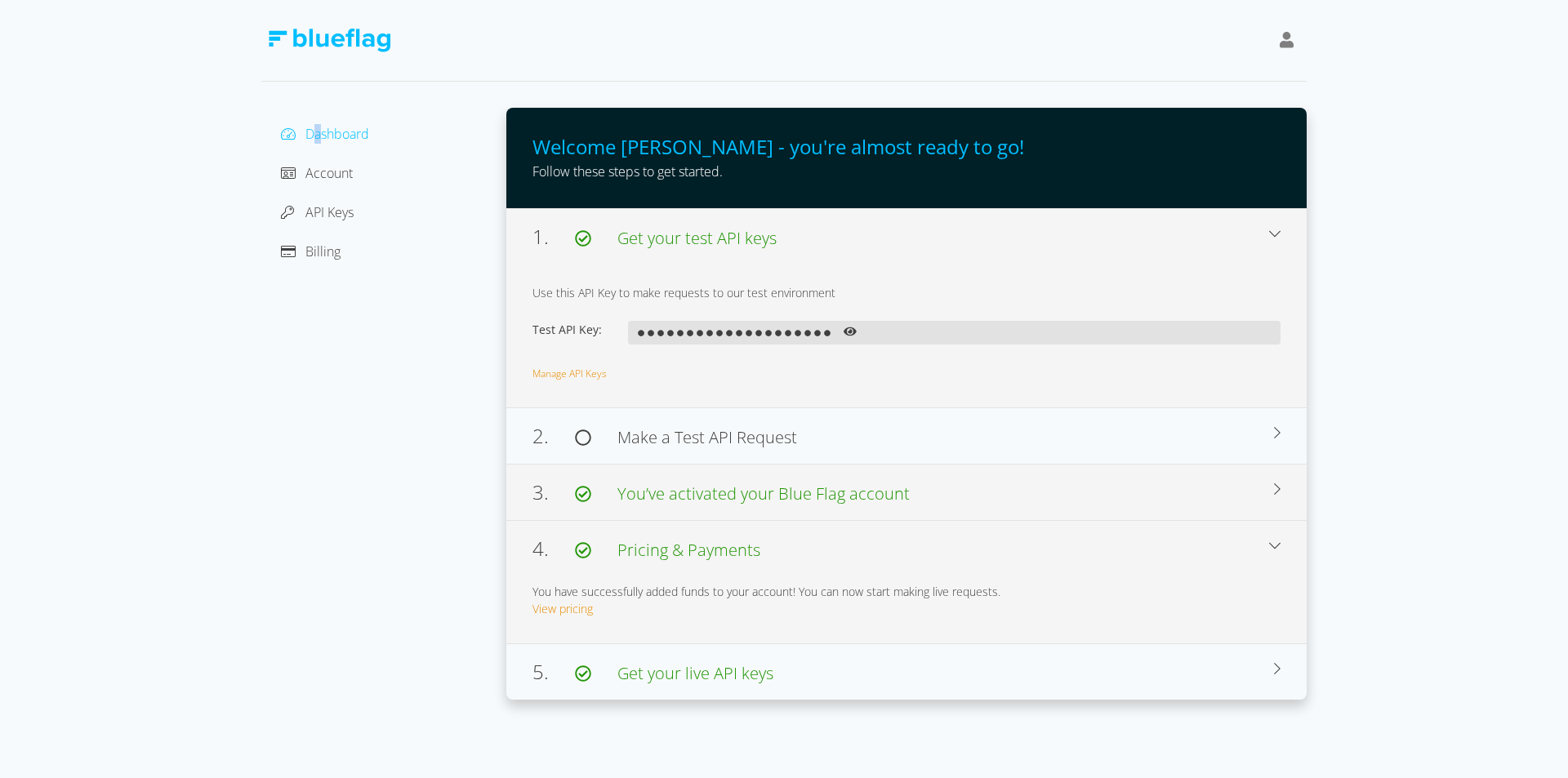
click at [1014, 506] on div "3. You’ve activated your Blue Flag account" at bounding box center [903, 493] width 742 height 29
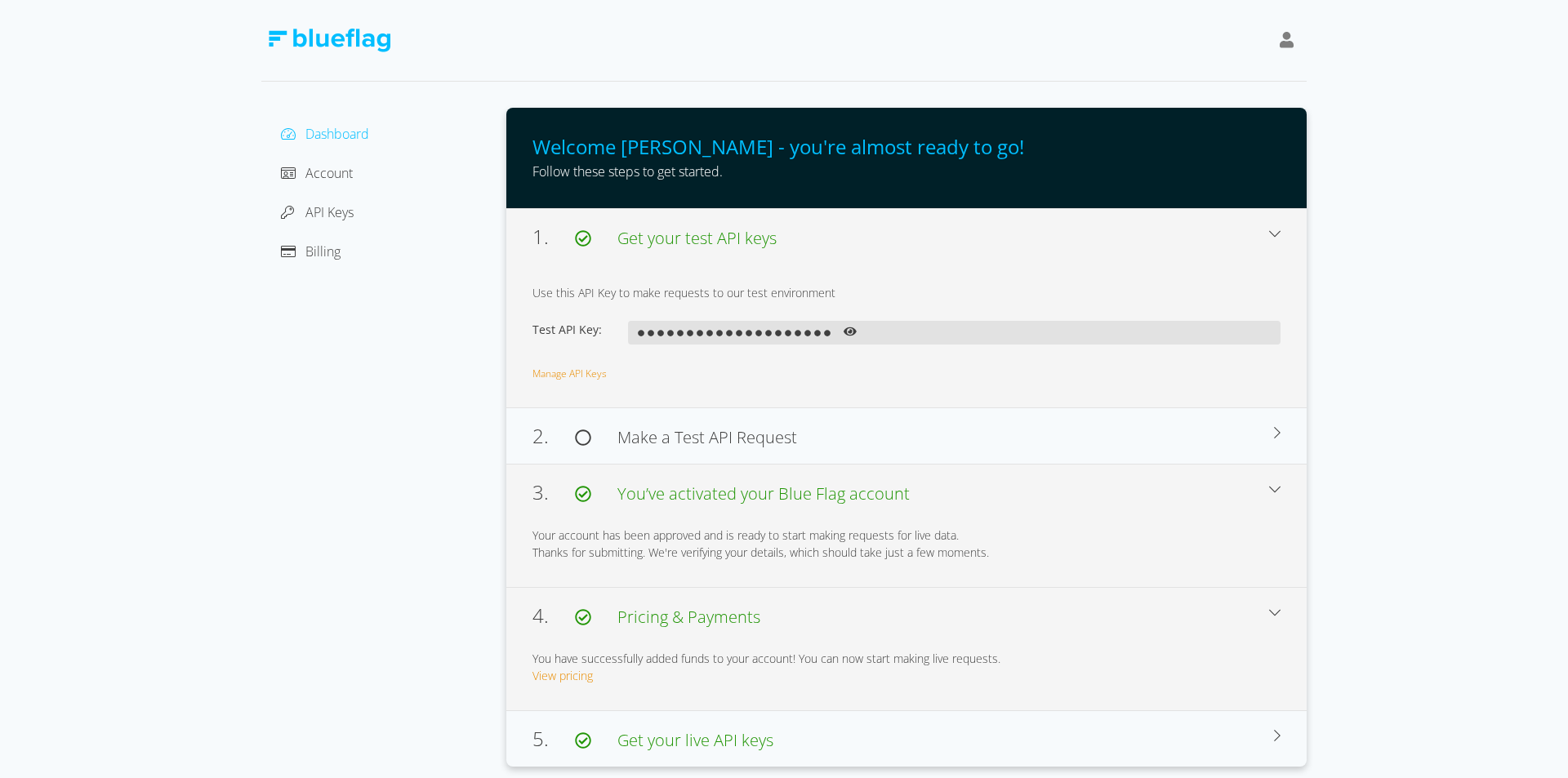
click at [417, 171] on div "Account" at bounding box center [384, 173] width 219 height 26
click at [1413, 112] on div "Dashboard Account API Keys Billing Welcome [PERSON_NAME] - you're almost ready …" at bounding box center [784, 383] width 1568 height 767
drag, startPoint x: 1197, startPoint y: 54, endPoint x: 1289, endPoint y: 10, distance: 102.0
drag, startPoint x: 1289, startPoint y: 10, endPoint x: 1323, endPoint y: 310, distance: 301.9
click at [1323, 310] on div "Dashboard Account API Keys Billing Welcome [PERSON_NAME] - you're almost ready …" at bounding box center [784, 383] width 1568 height 767
